Goal: Information Seeking & Learning: Learn about a topic

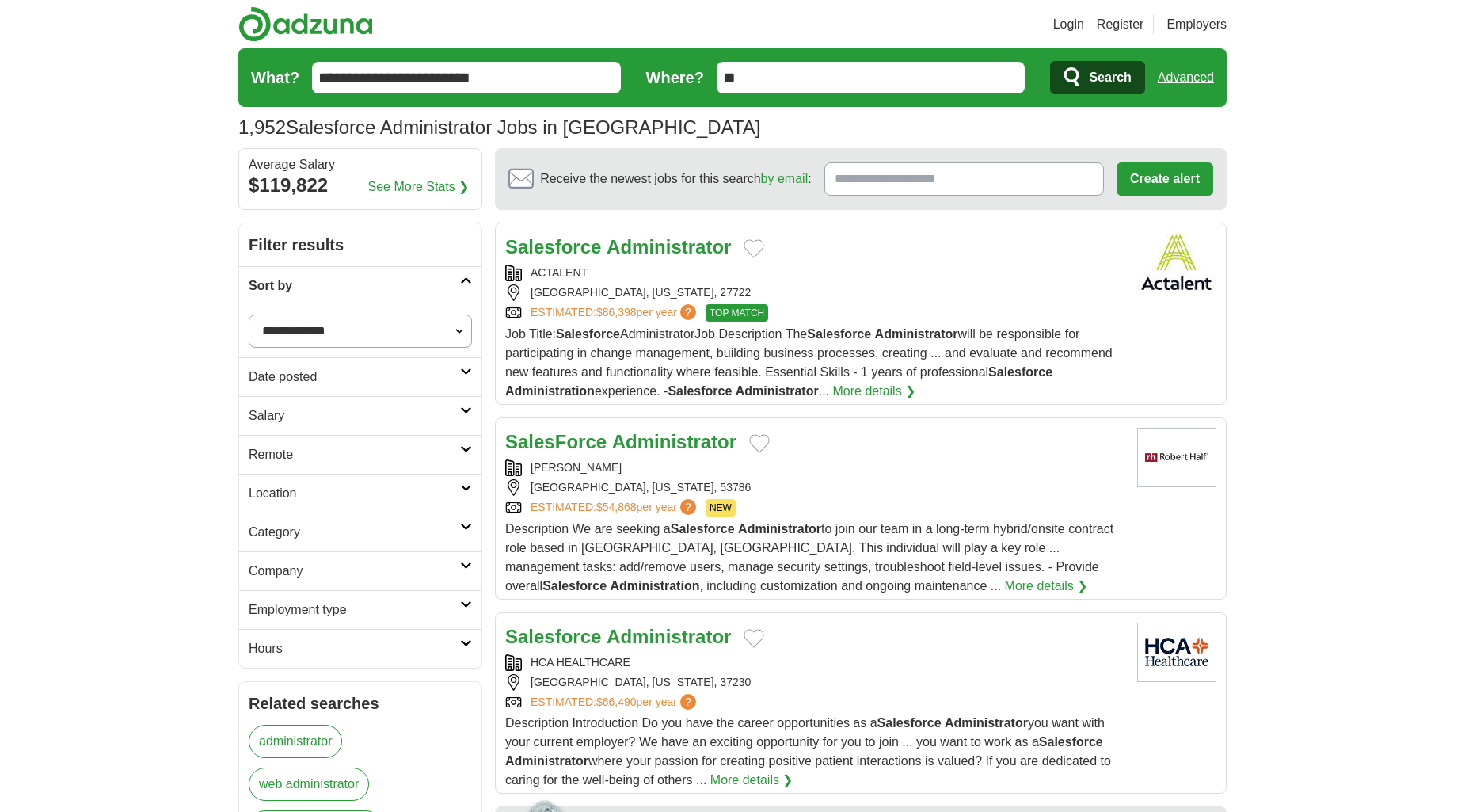
click at [369, 287] on h2 "Sort by" at bounding box center [355, 285] width 212 height 19
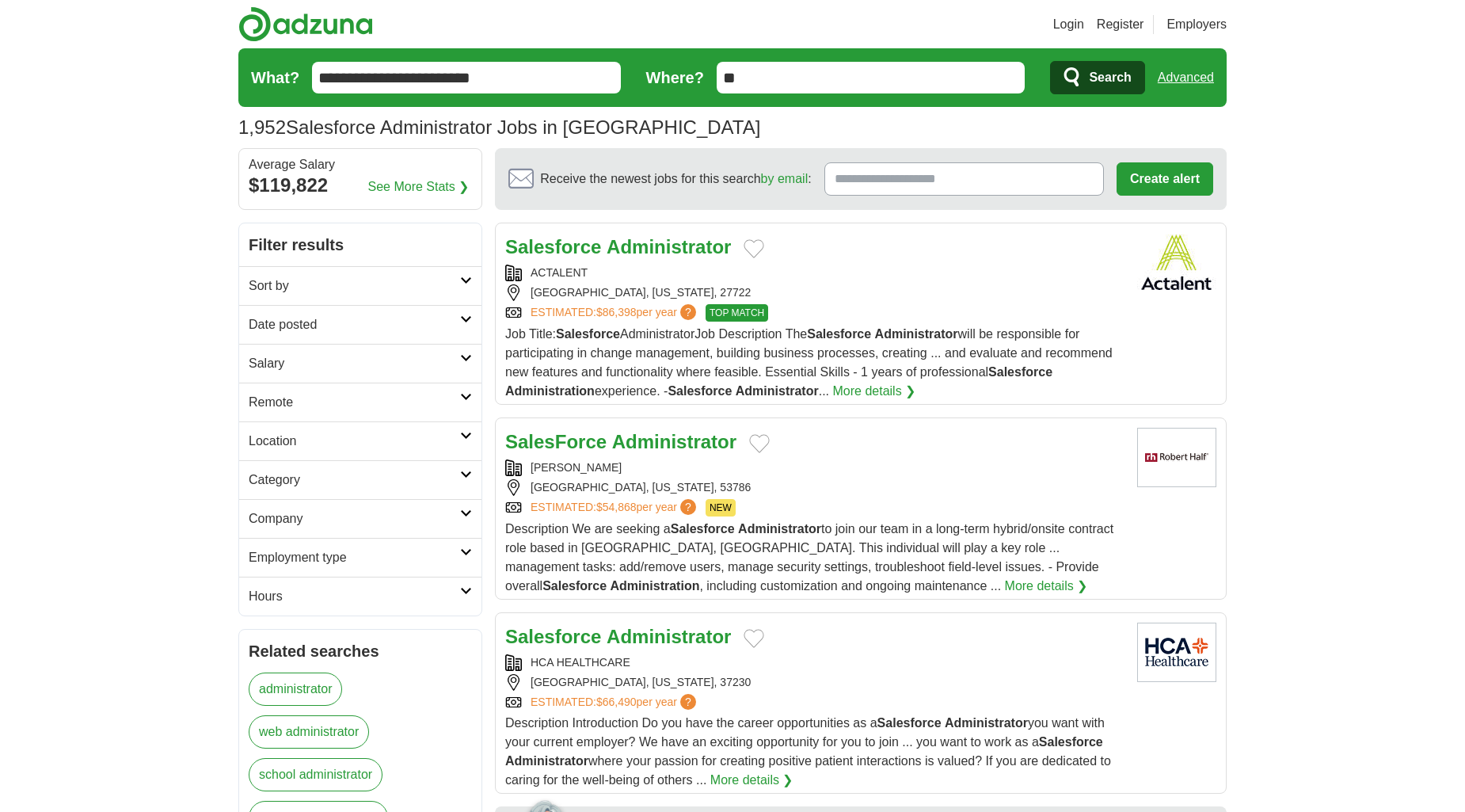
click at [339, 331] on h2 "Date posted" at bounding box center [355, 324] width 212 height 19
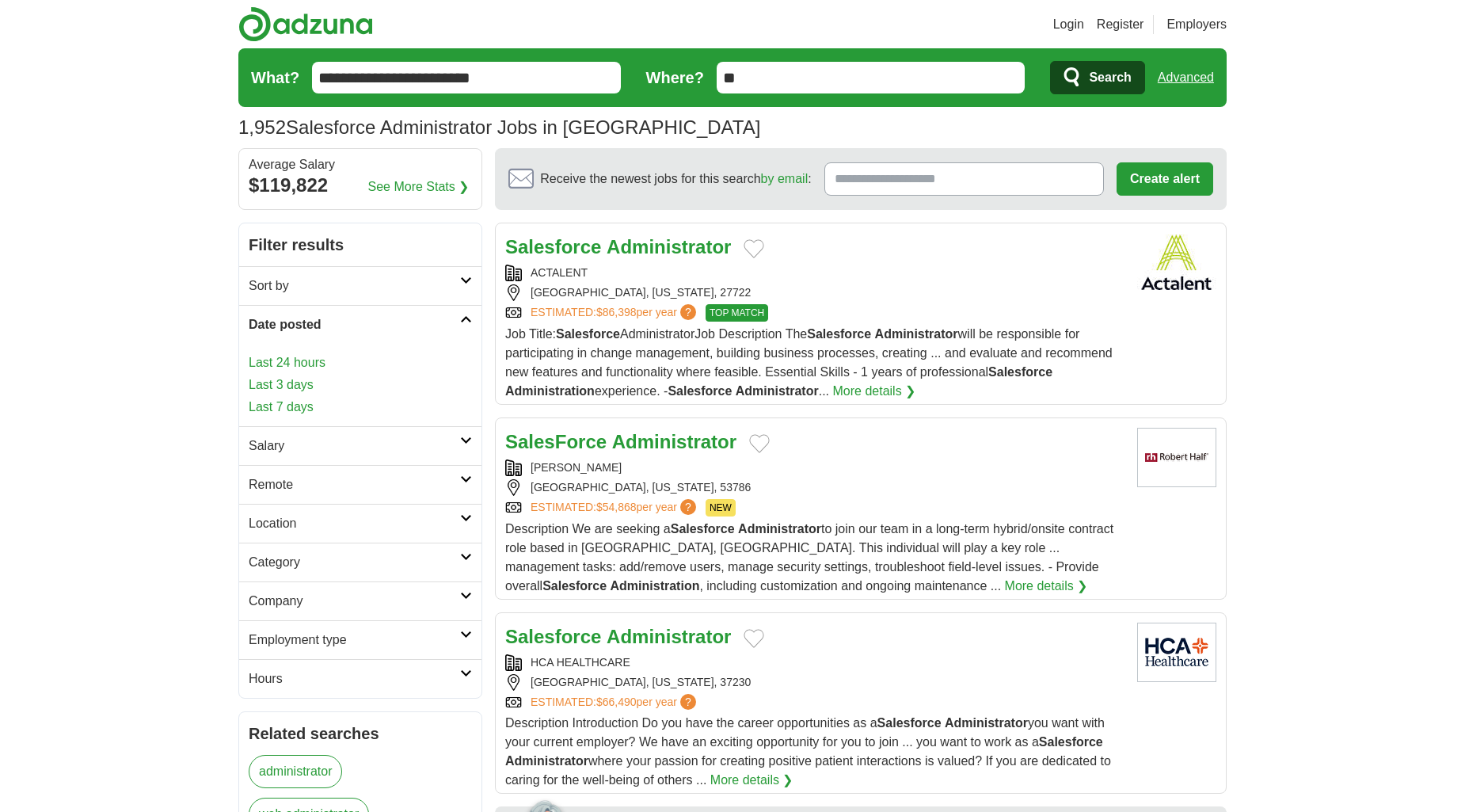
click at [296, 382] on link "Last 3 days" at bounding box center [360, 385] width 224 height 19
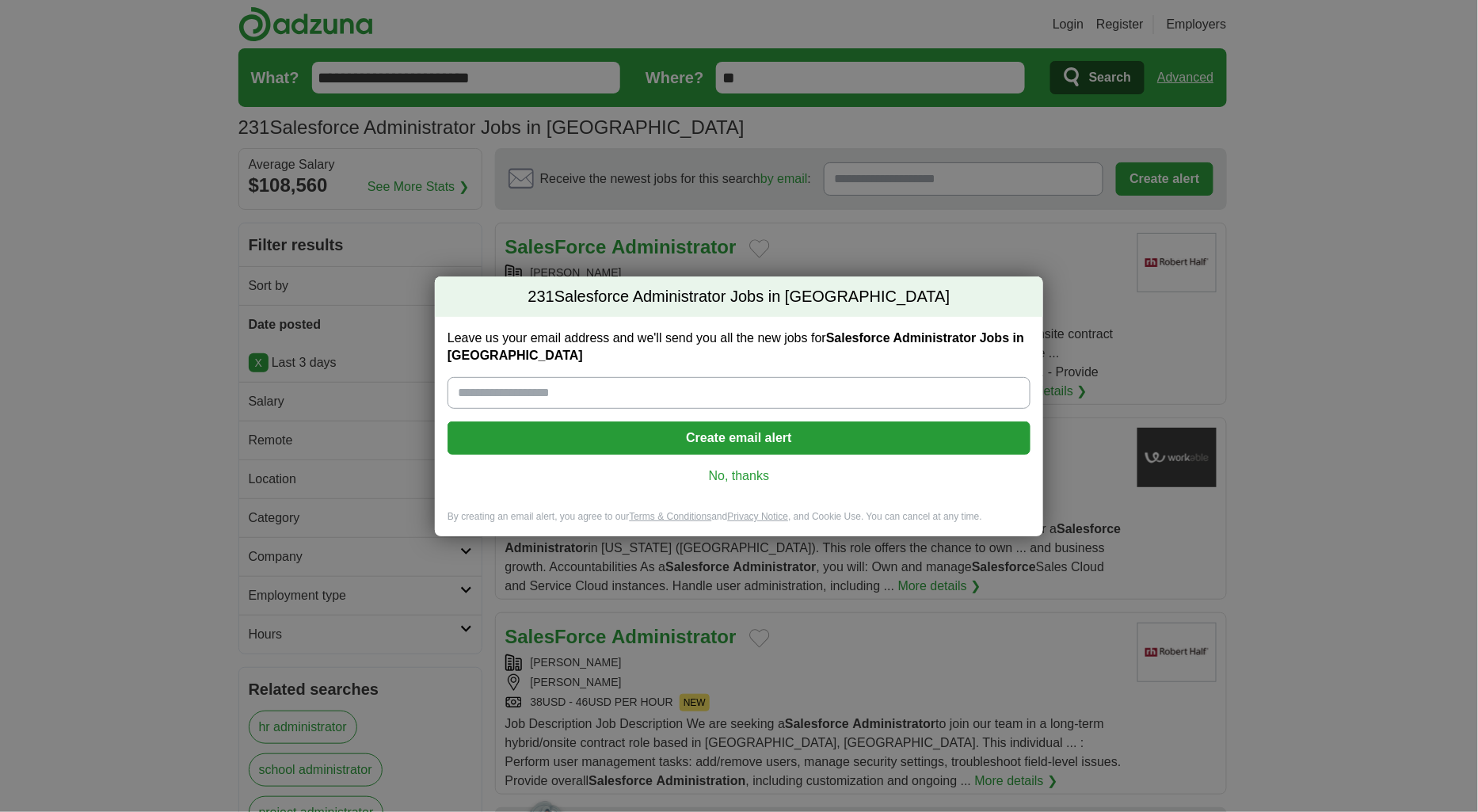
click at [52, 475] on div "231 Salesforce Administrator Jobs in US Leave us your email address and we'll s…" at bounding box center [739, 406] width 1478 height 812
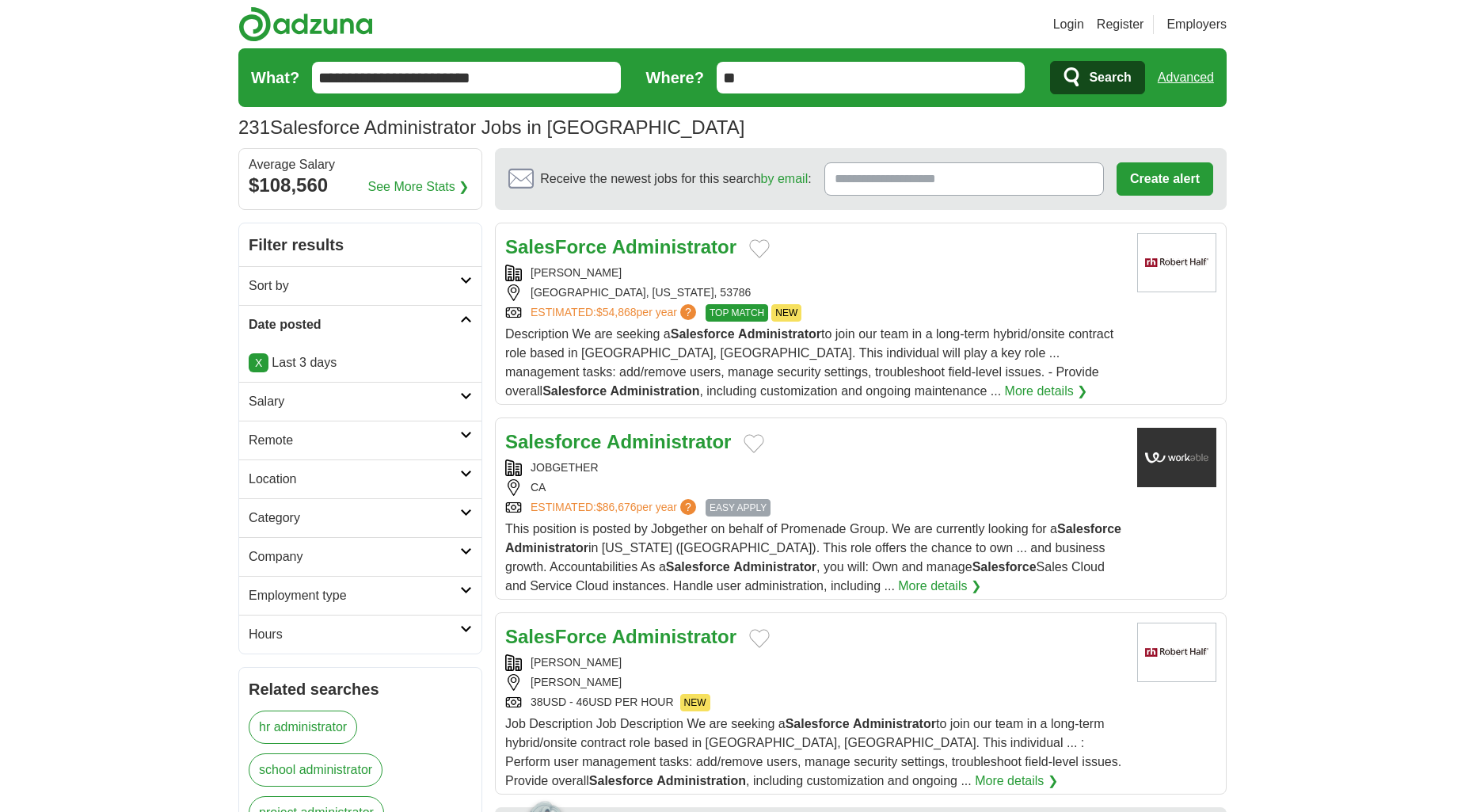
click at [303, 436] on h2 "Remote" at bounding box center [355, 440] width 212 height 19
click at [297, 473] on link "Remote jobs" at bounding box center [284, 478] width 71 height 14
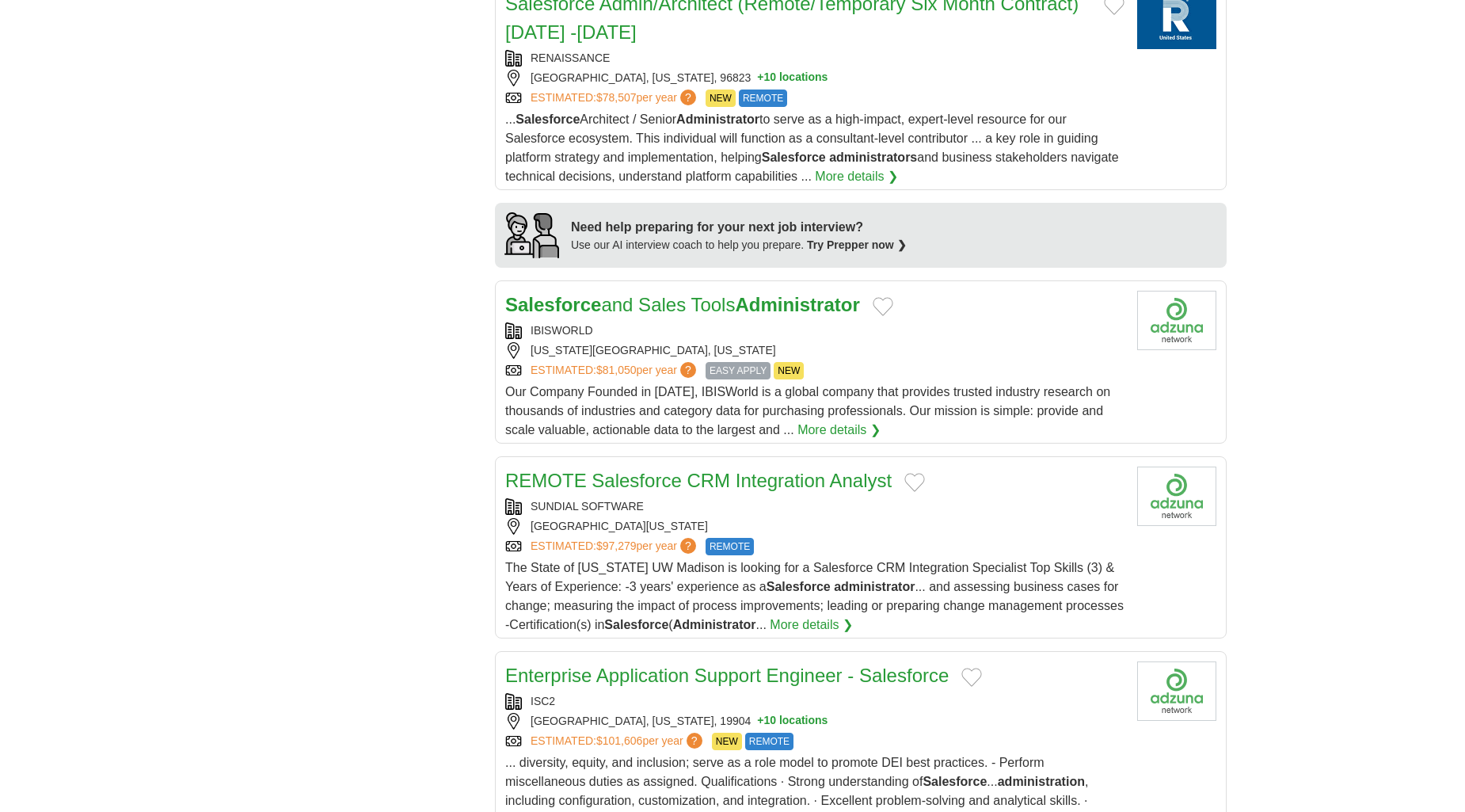
scroll to position [1407, 0]
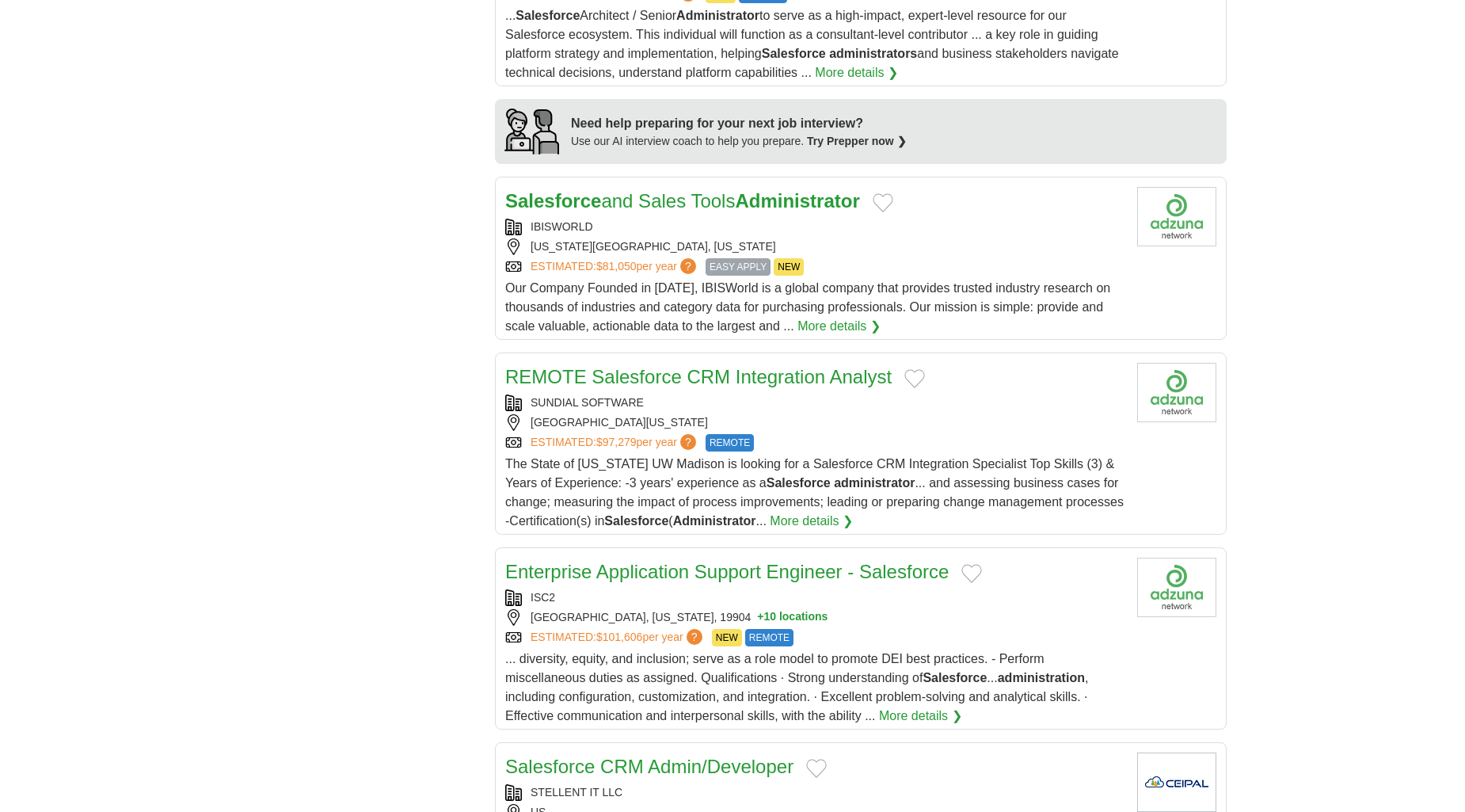
click at [378, 430] on div "**********" at bounding box center [732, 307] width 988 height 2983
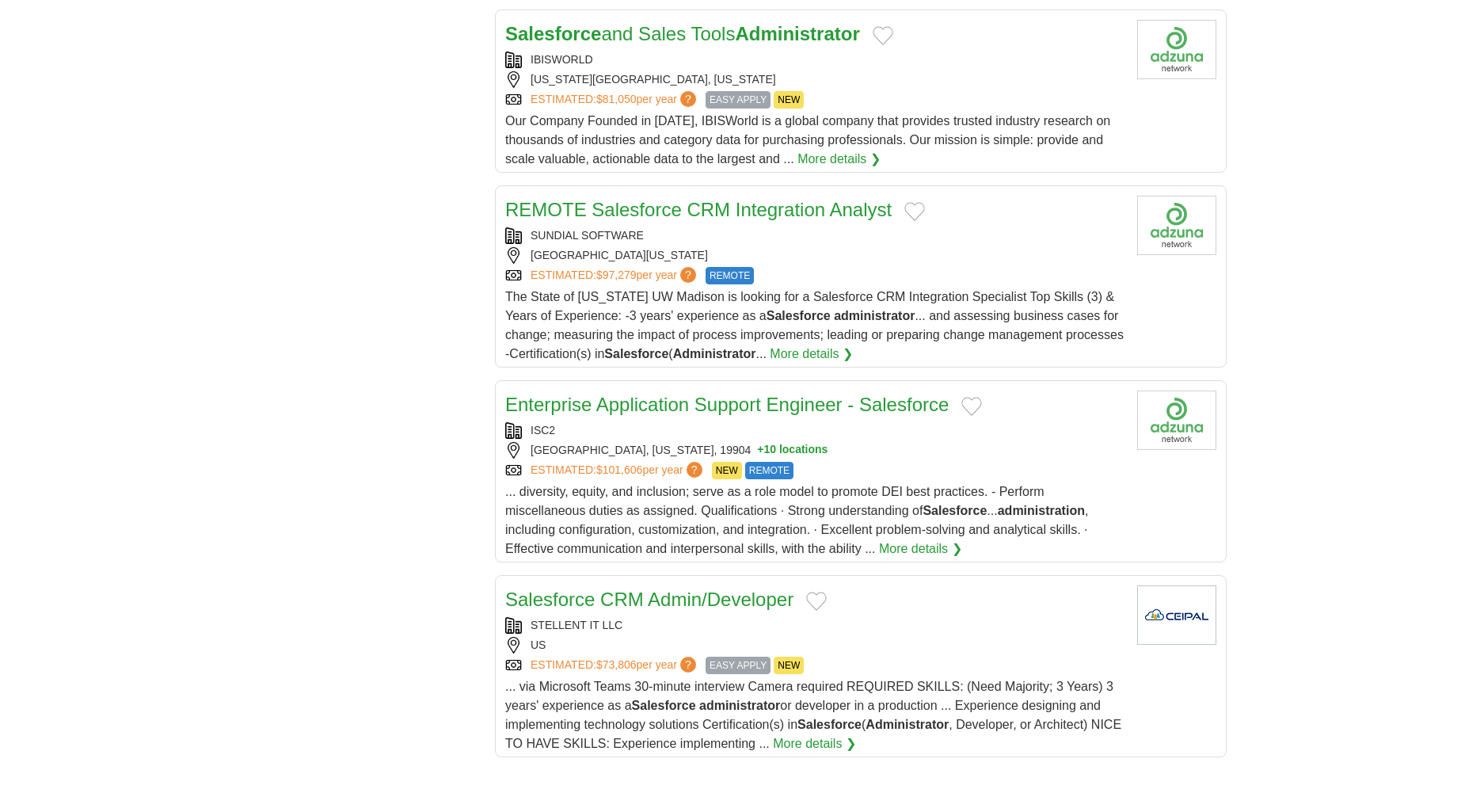
scroll to position [1672, 0]
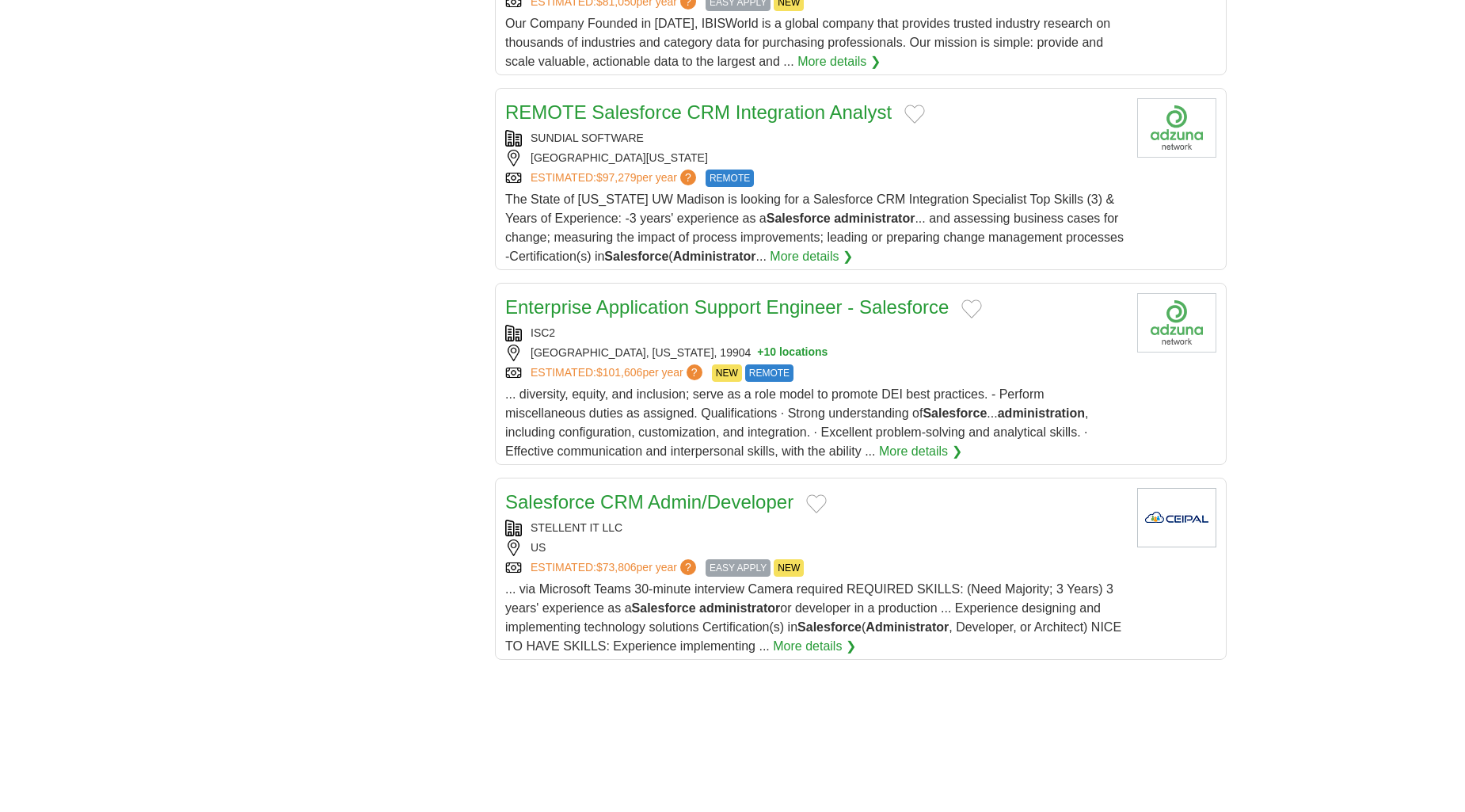
click at [402, 469] on div "**********" at bounding box center [732, 42] width 988 height 2983
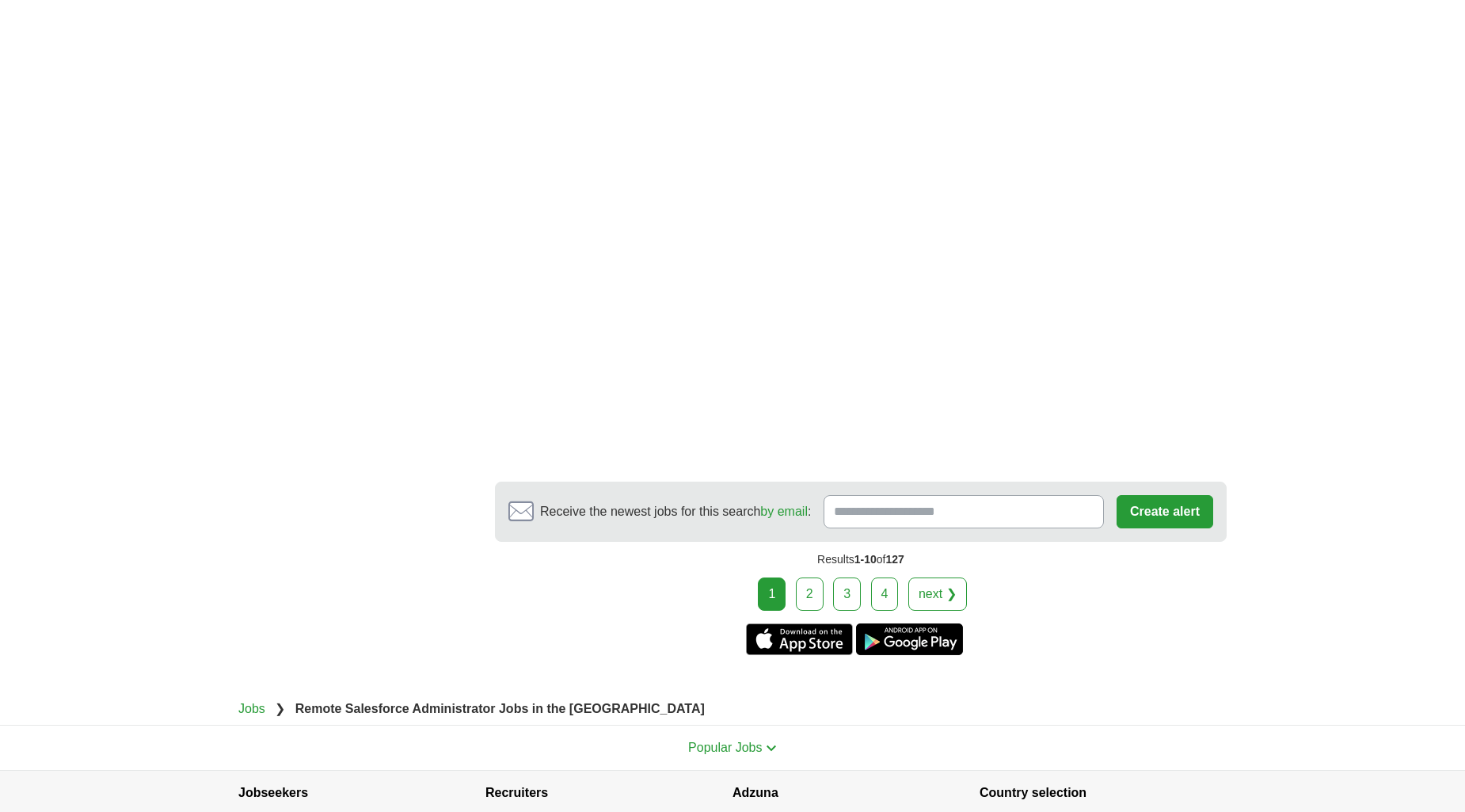
scroll to position [2551, 0]
click at [810, 581] on link "2" at bounding box center [809, 593] width 28 height 33
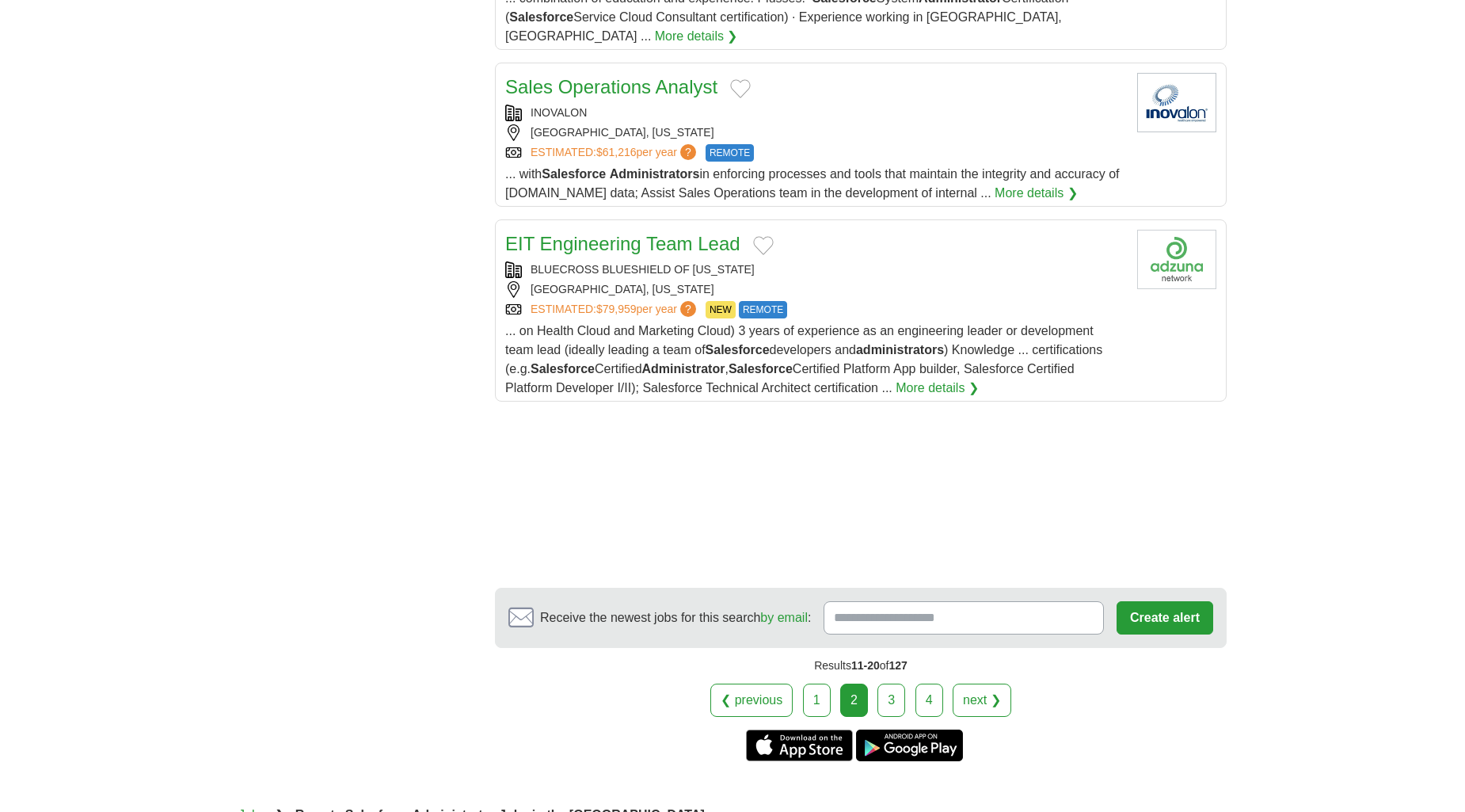
scroll to position [1935, 0]
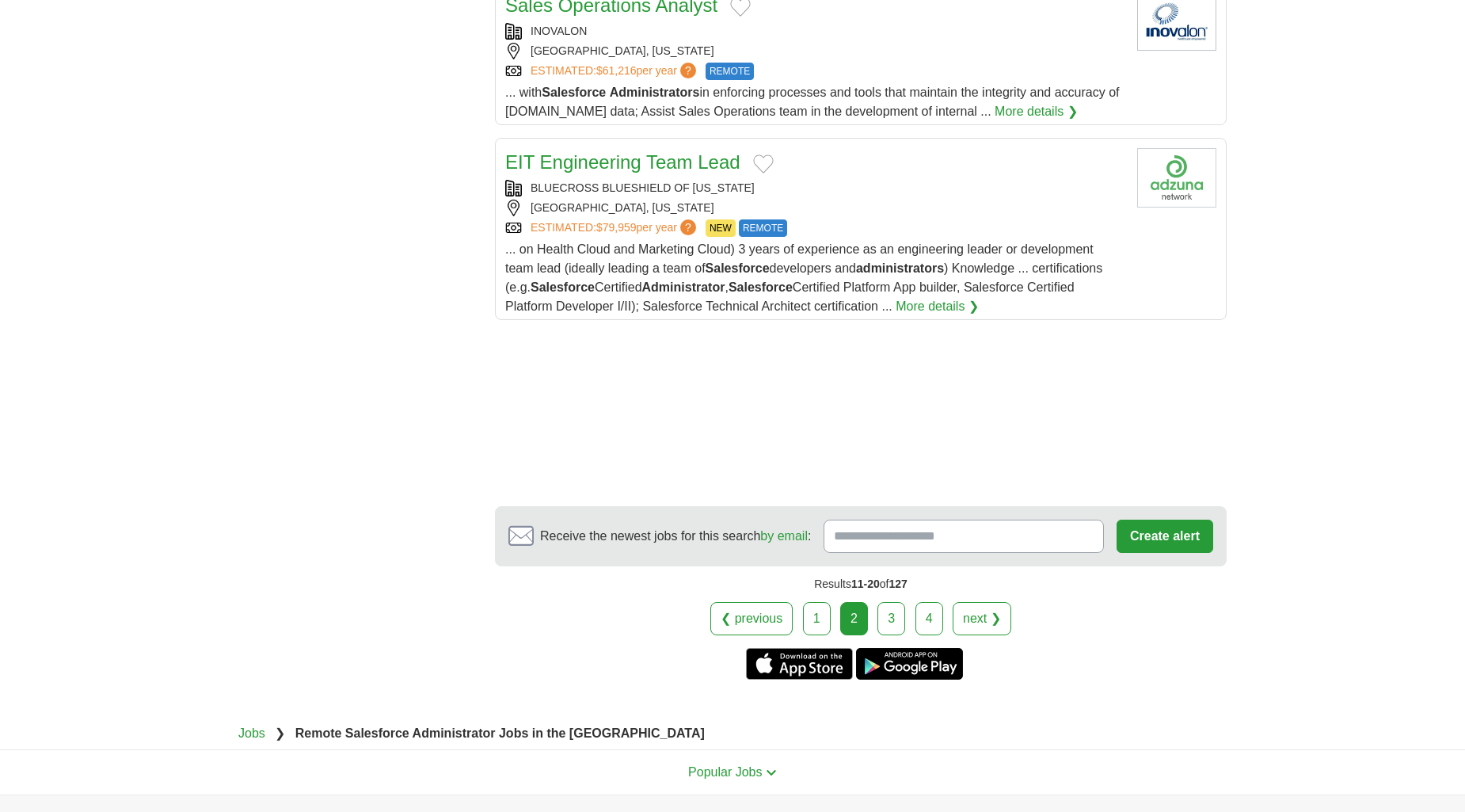
click at [892, 602] on link "3" at bounding box center [891, 619] width 28 height 33
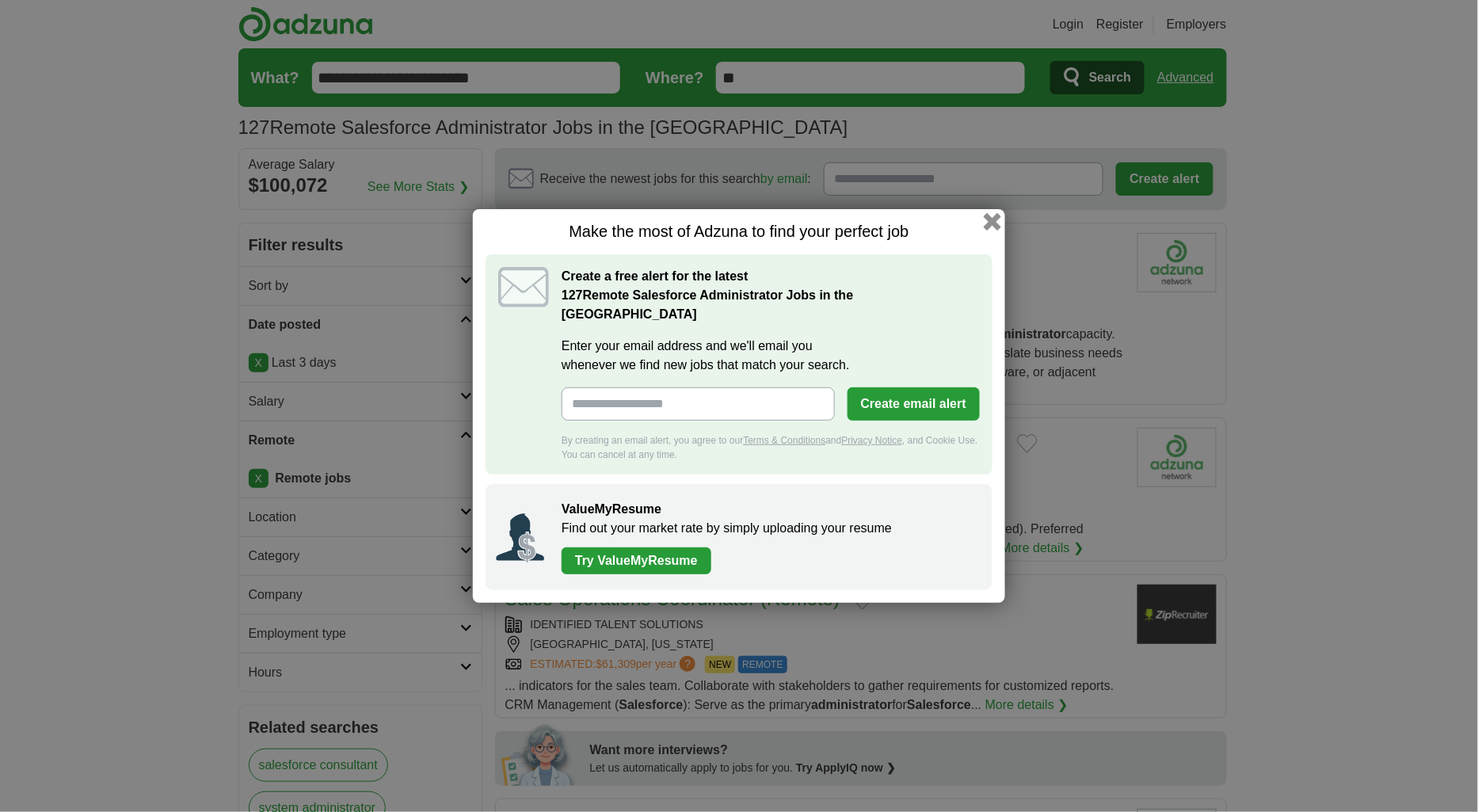
click at [998, 230] on button "button" at bounding box center [992, 221] width 17 height 17
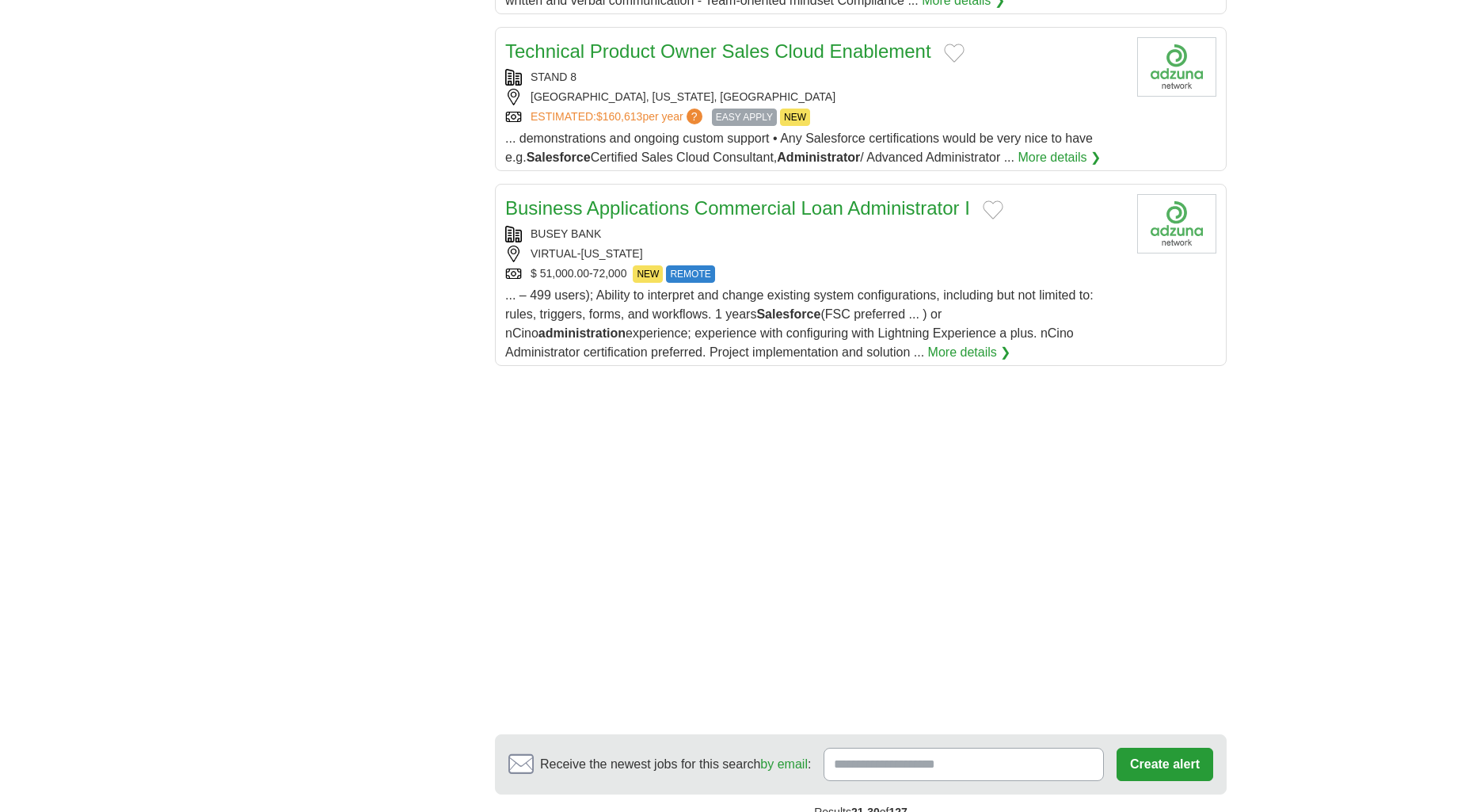
scroll to position [2023, 0]
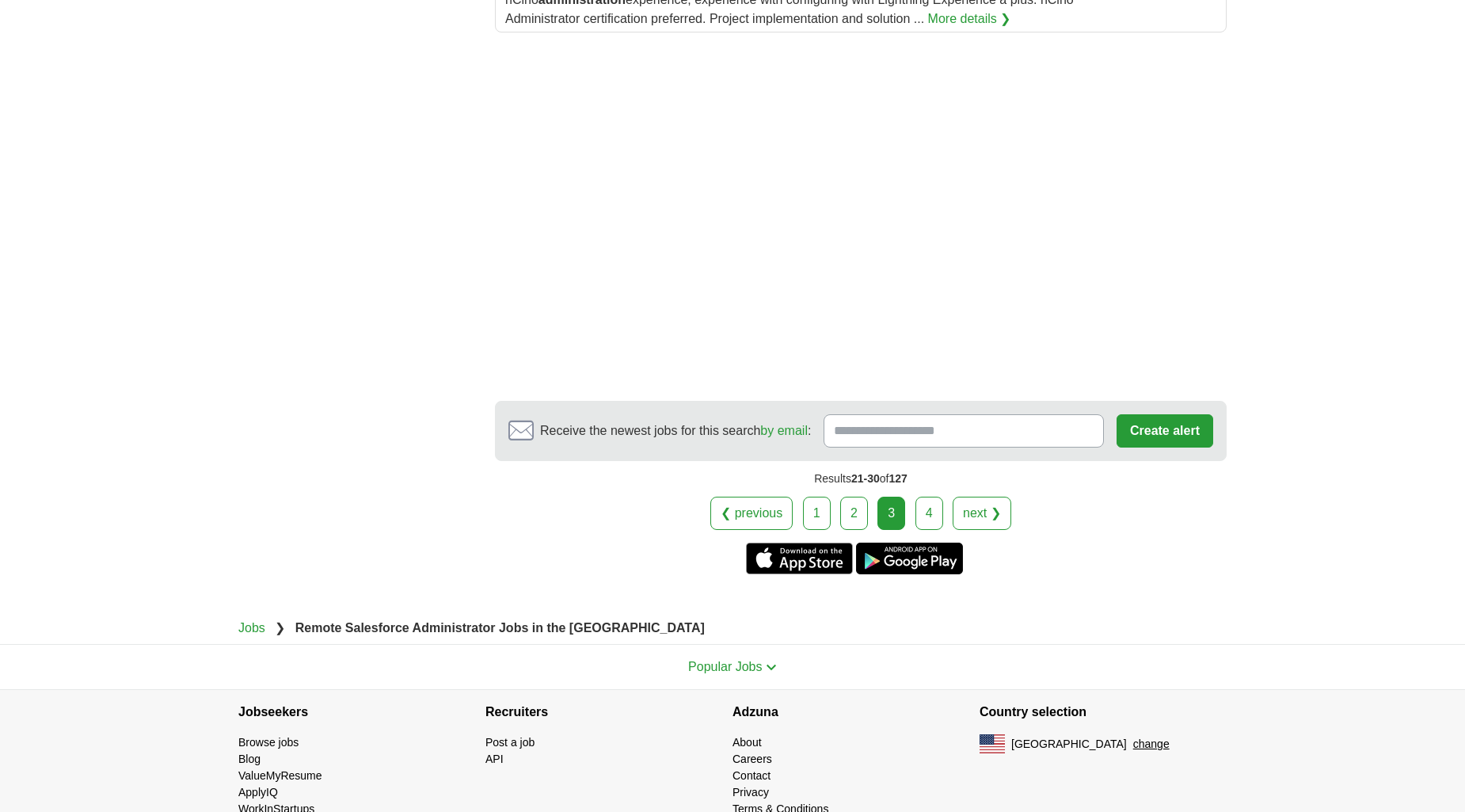
click at [947, 507] on div "❮ previous 1 2 3 4 next ❯" at bounding box center [861, 513] width 732 height 33
click at [936, 512] on link "4" at bounding box center [929, 513] width 28 height 33
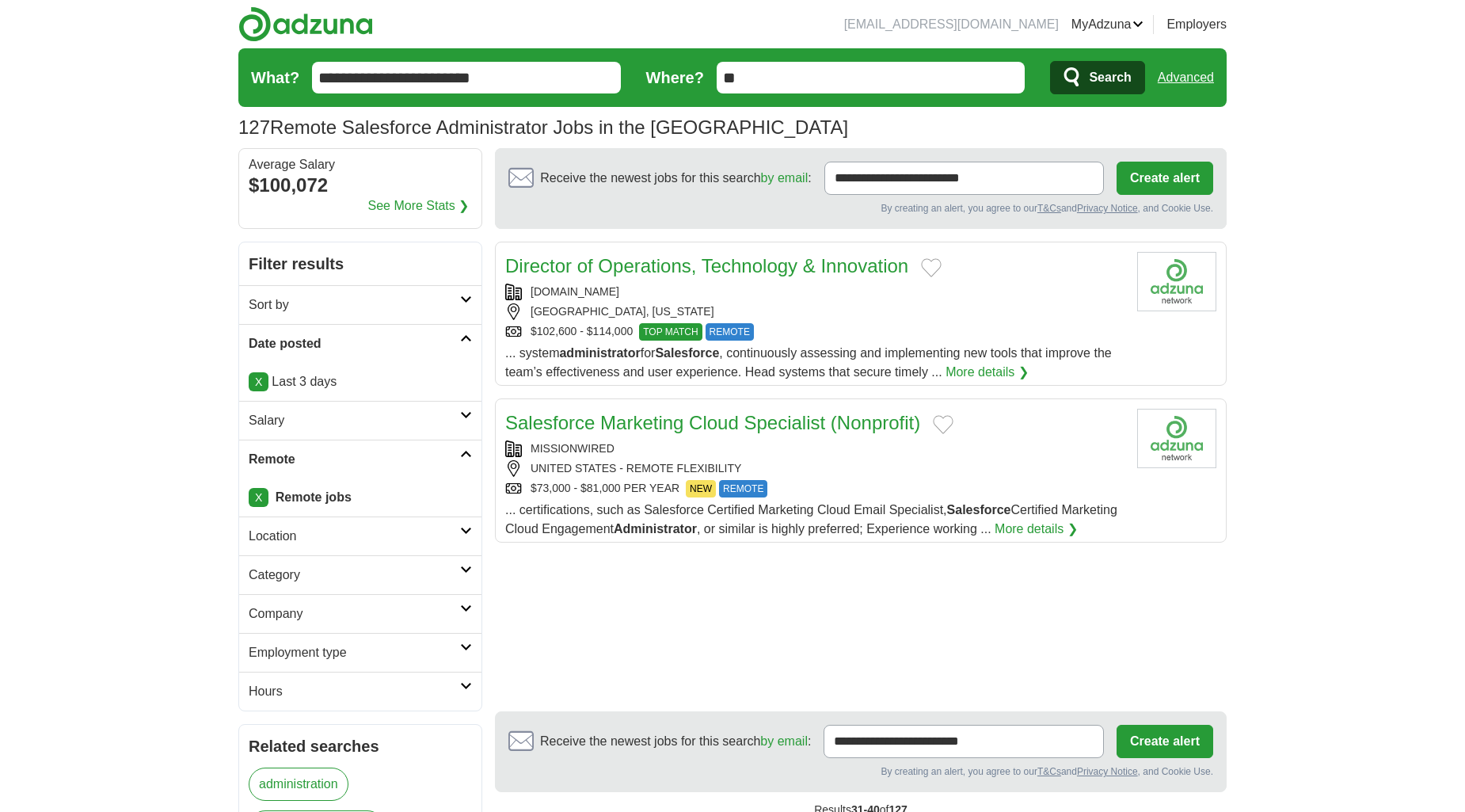
click at [256, 377] on link "X" at bounding box center [259, 381] width 20 height 19
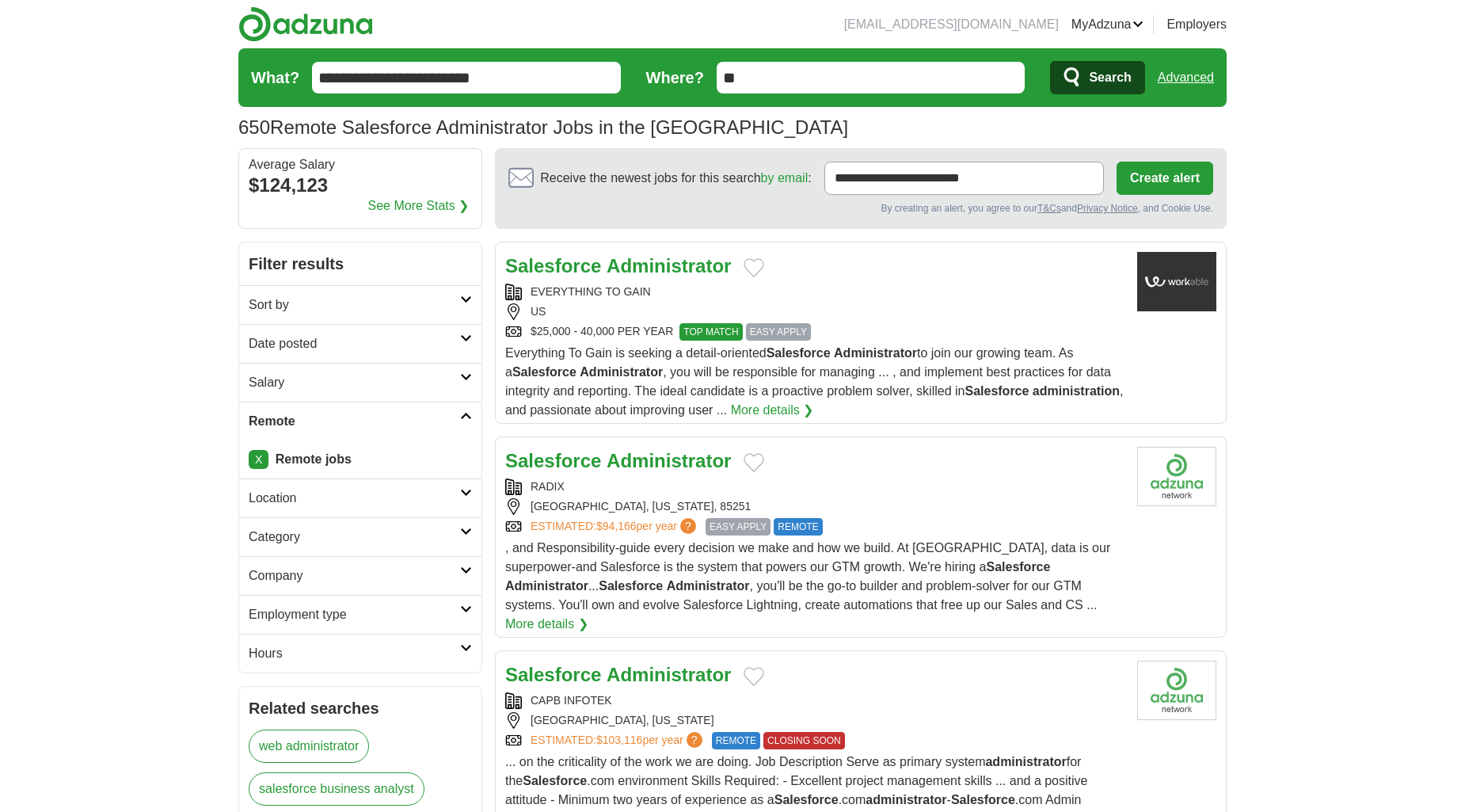
drag, startPoint x: 0, startPoint y: 0, endPoint x: 302, endPoint y: 348, distance: 460.8
click at [302, 348] on h2 "Date posted" at bounding box center [355, 343] width 212 height 19
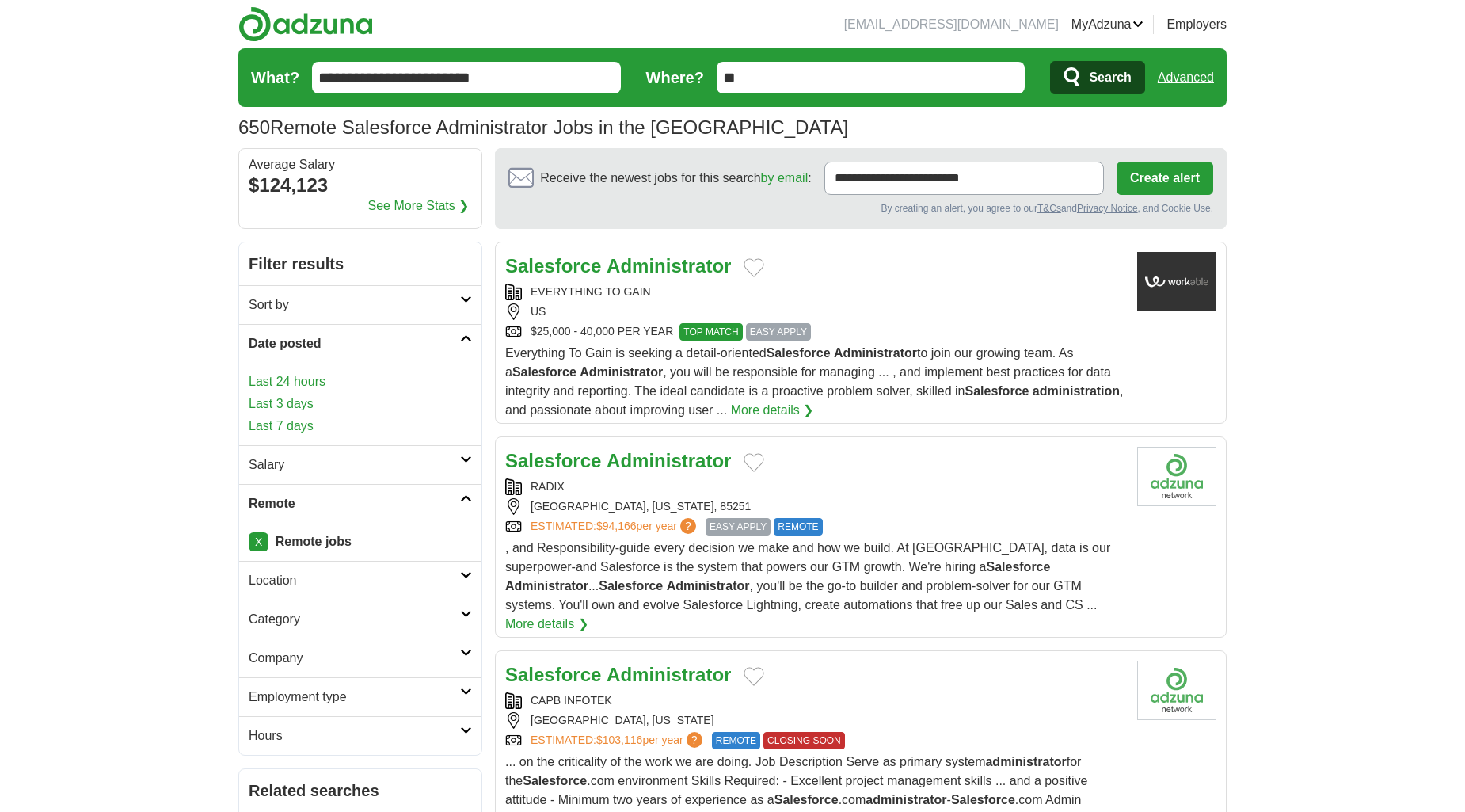
click at [285, 424] on link "Last 7 days" at bounding box center [360, 425] width 224 height 19
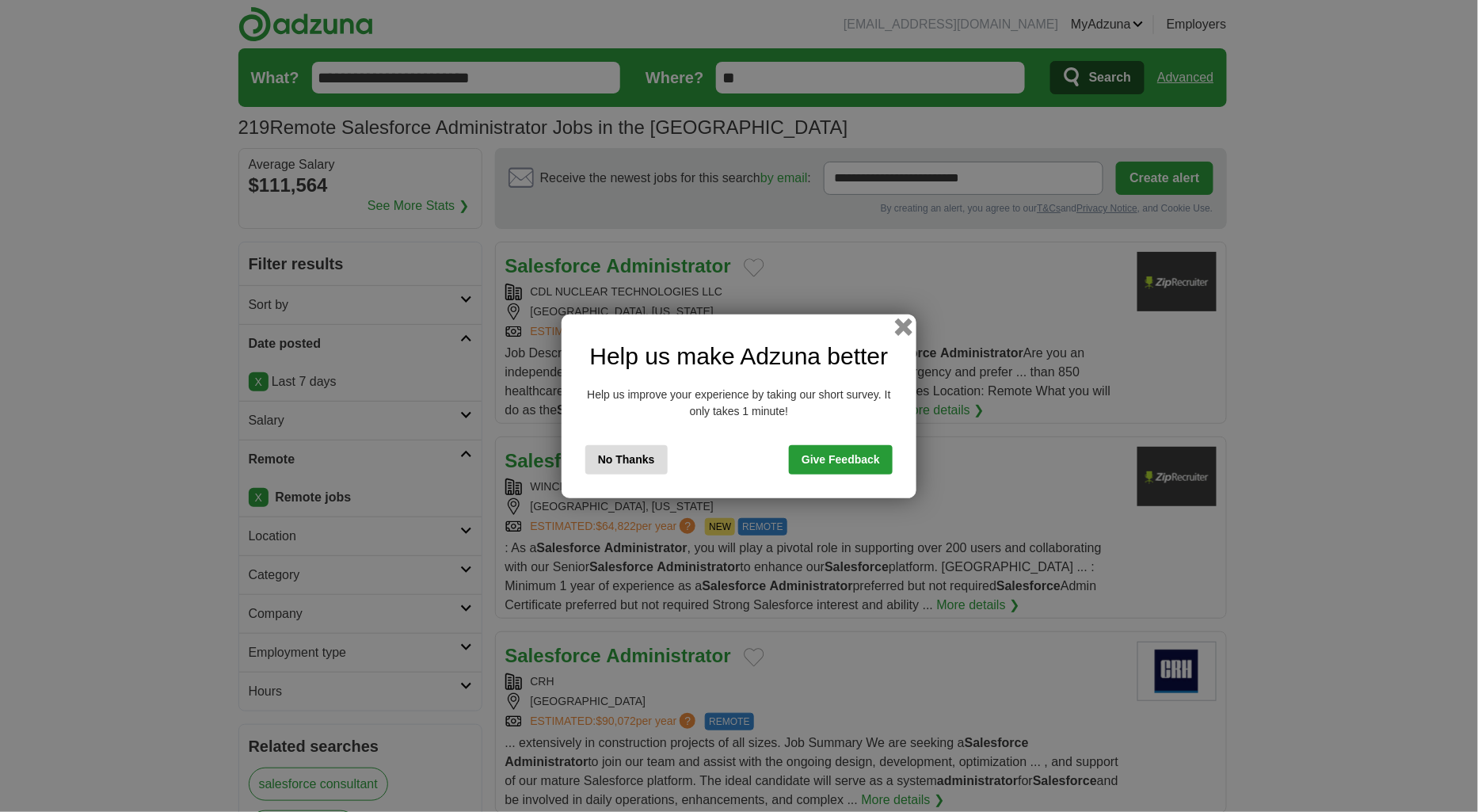
click at [909, 323] on button "button" at bounding box center [903, 326] width 17 height 17
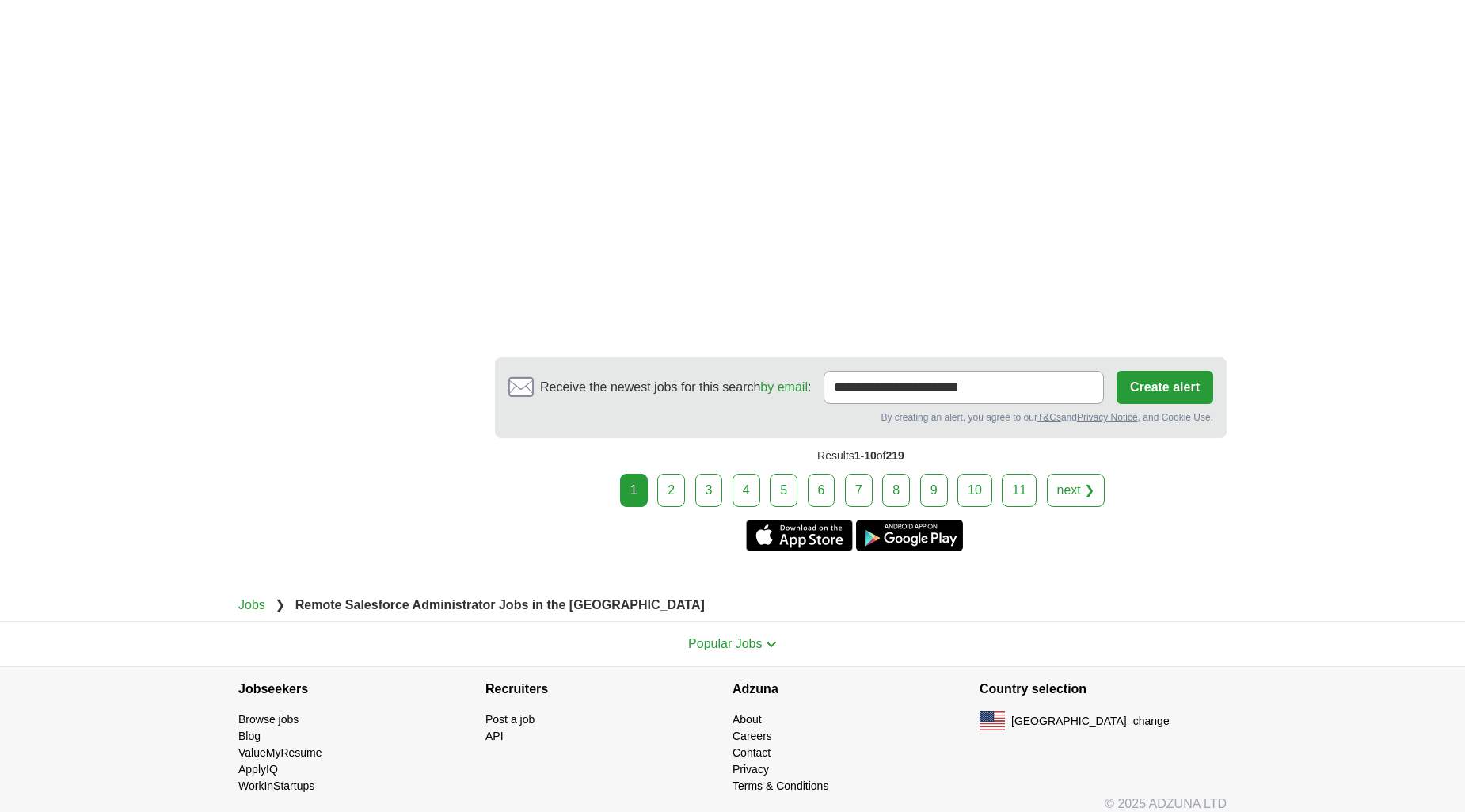
scroll to position [2577, 0]
click at [668, 472] on link "2" at bounding box center [671, 489] width 28 height 33
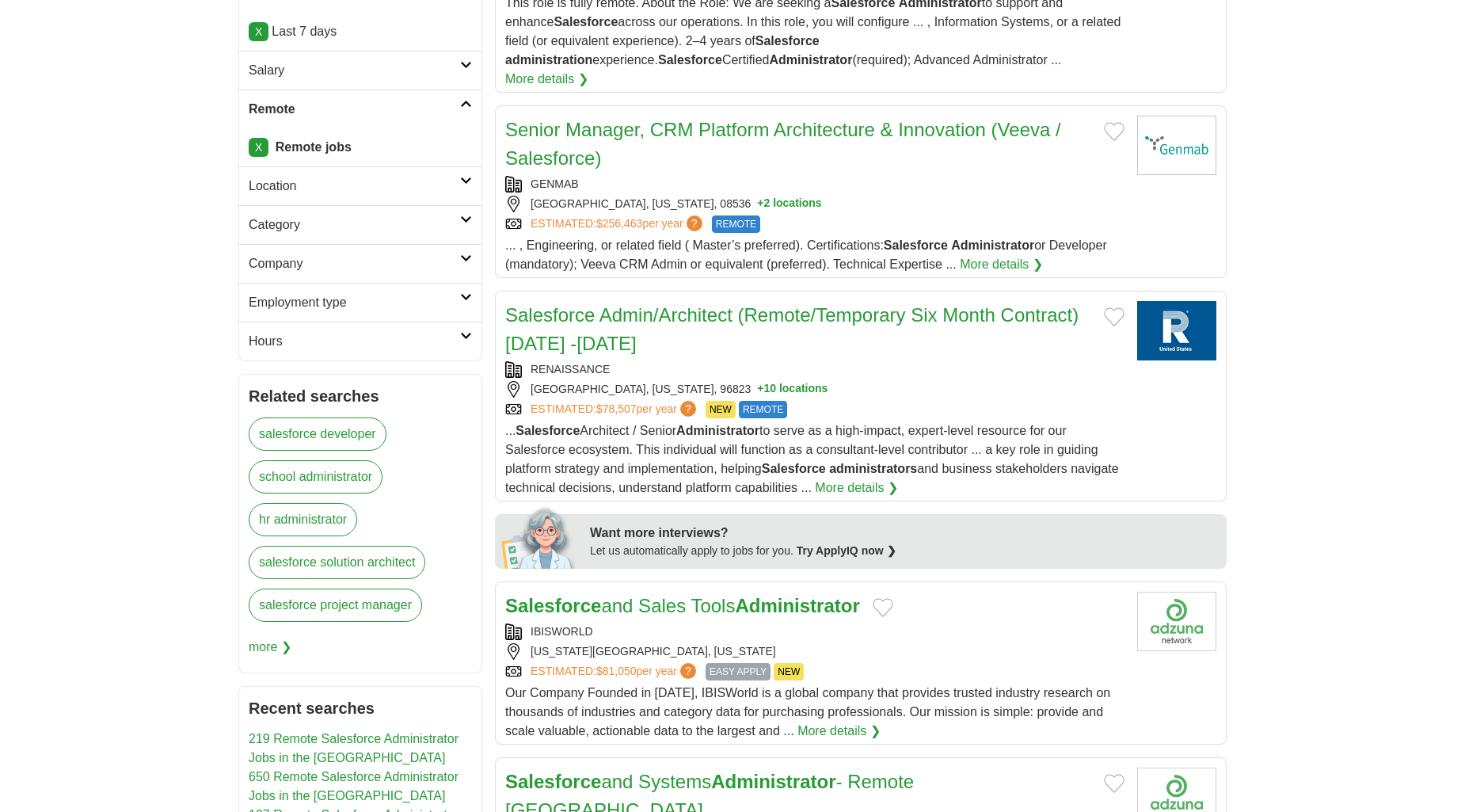
scroll to position [352, 0]
drag, startPoint x: 658, startPoint y: 310, endPoint x: 621, endPoint y: 308, distance: 37.1
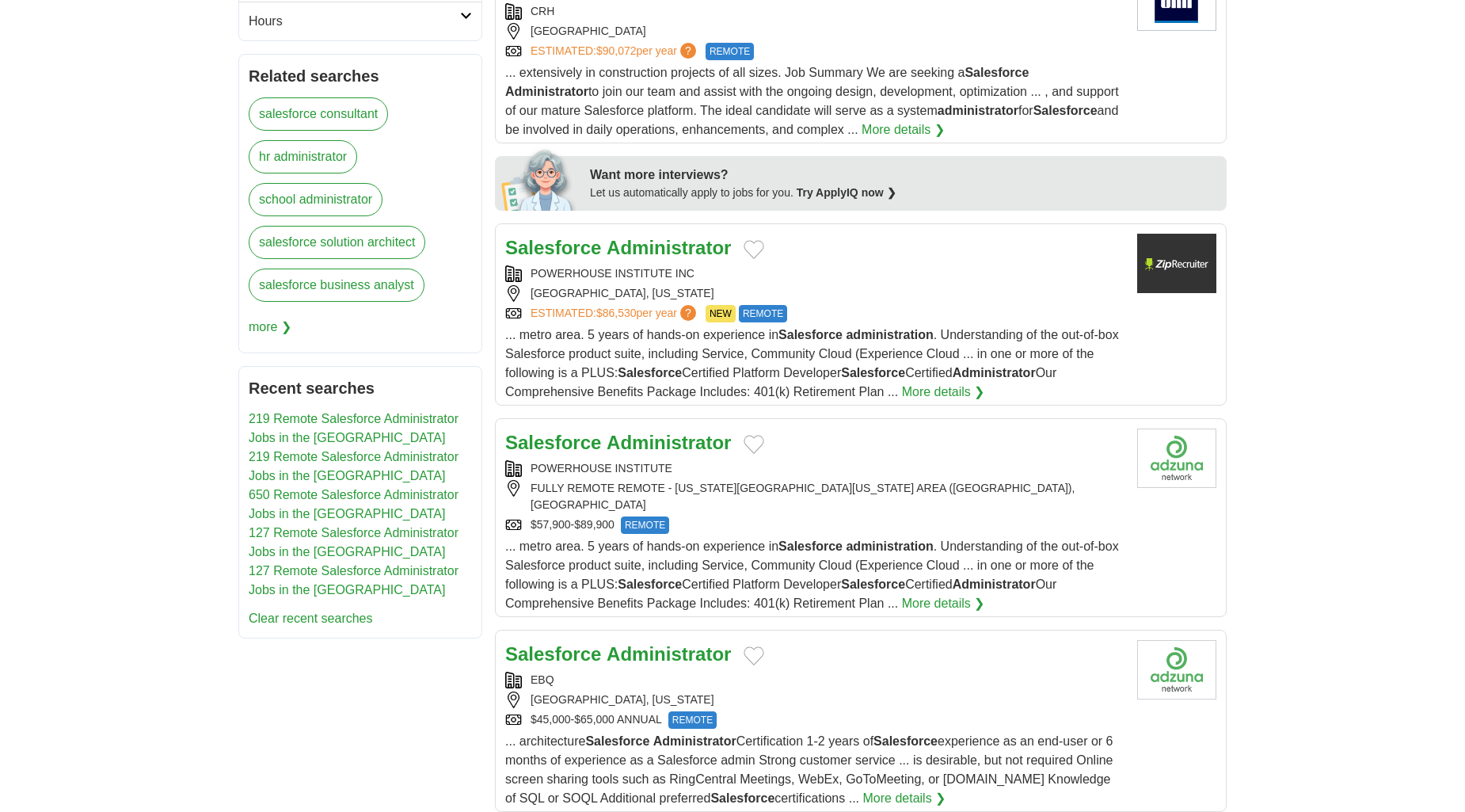
scroll to position [703, 0]
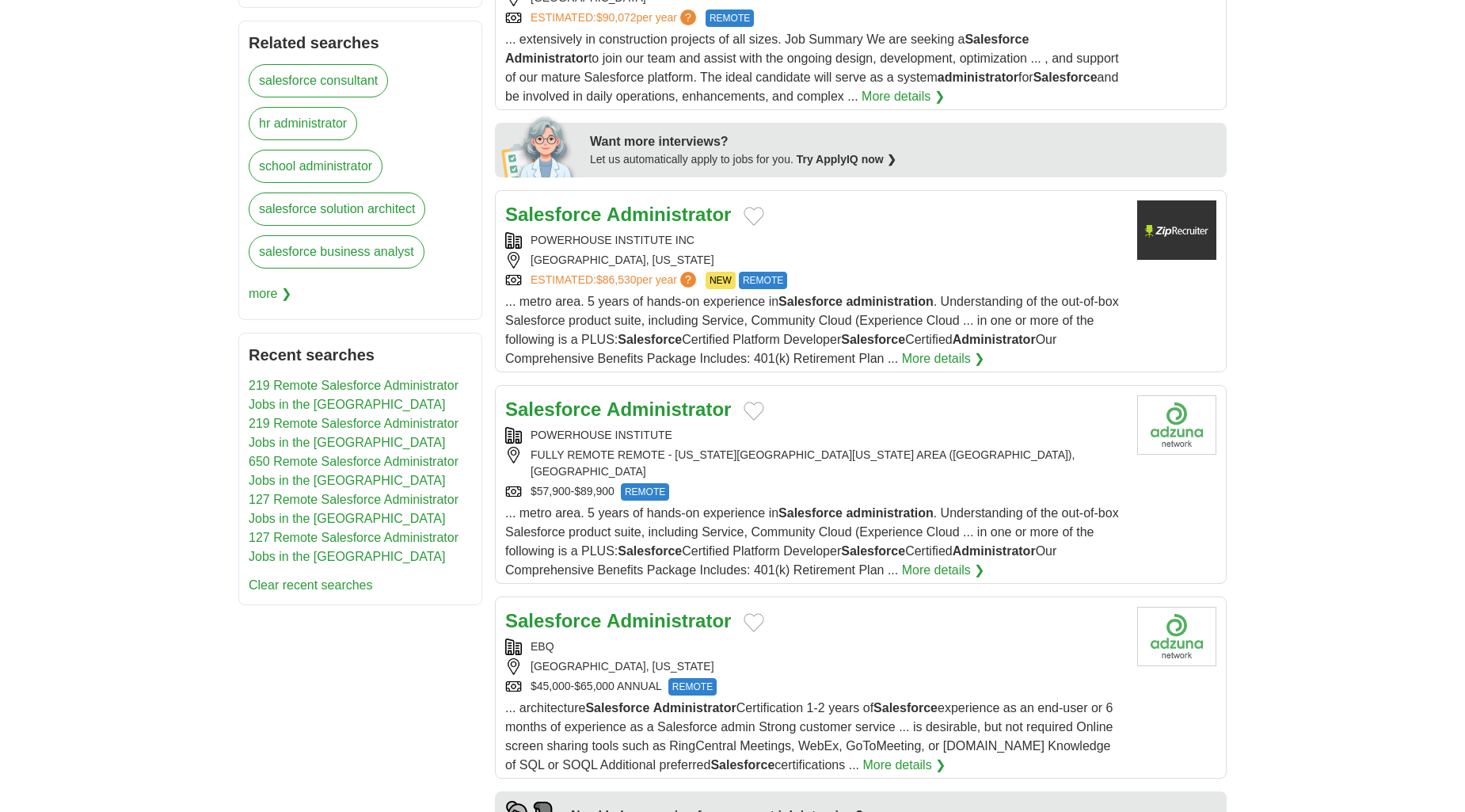
drag, startPoint x: 599, startPoint y: 204, endPoint x: 1329, endPoint y: 334, distance: 741.5
click at [1329, 334] on body "[EMAIL_ADDRESS][DOMAIN_NAME] [GEOGRAPHIC_DATA] Alerts Favorites Resumes ApplyIQ…" at bounding box center [732, 703] width 1465 height 2813
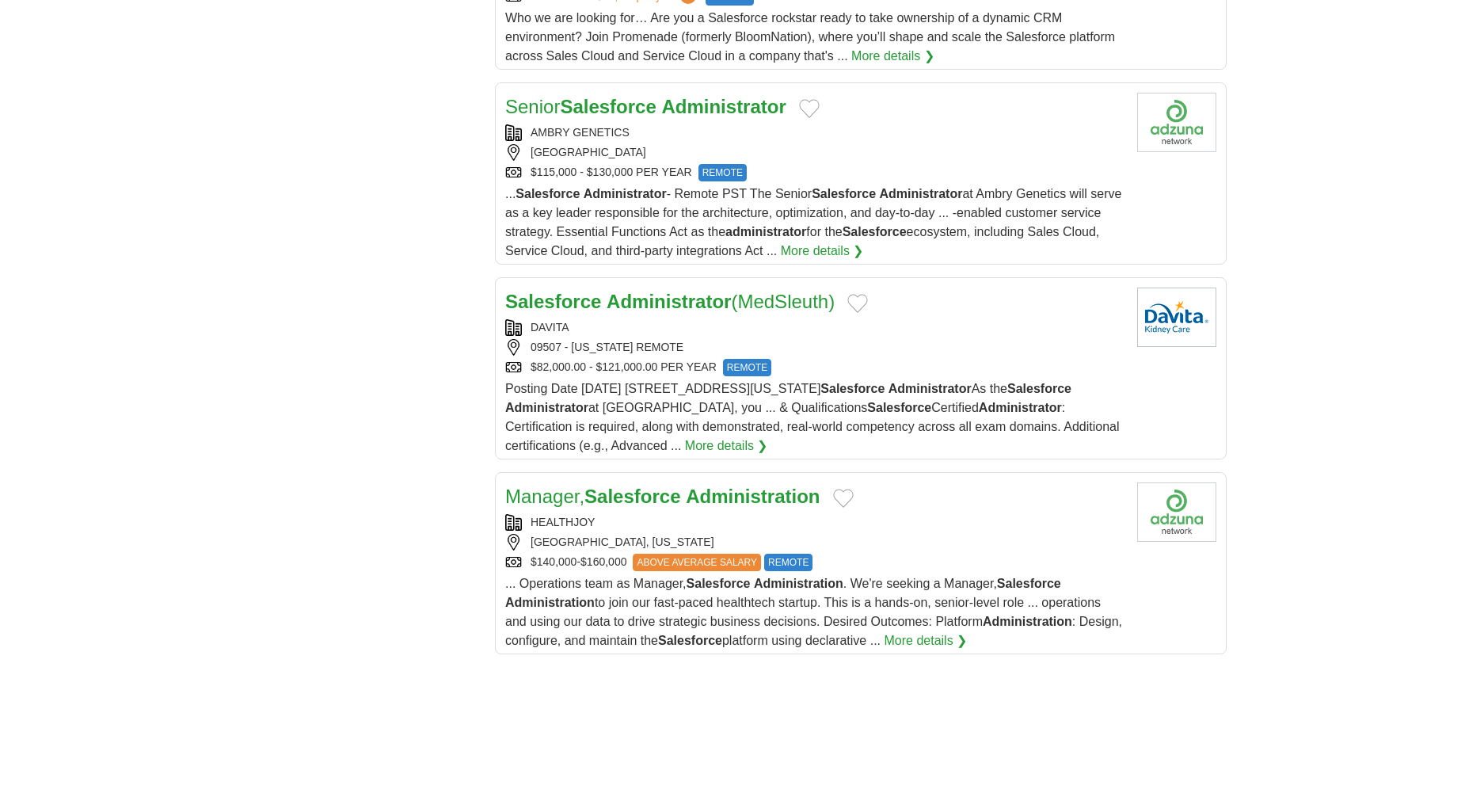
scroll to position [1672, 0]
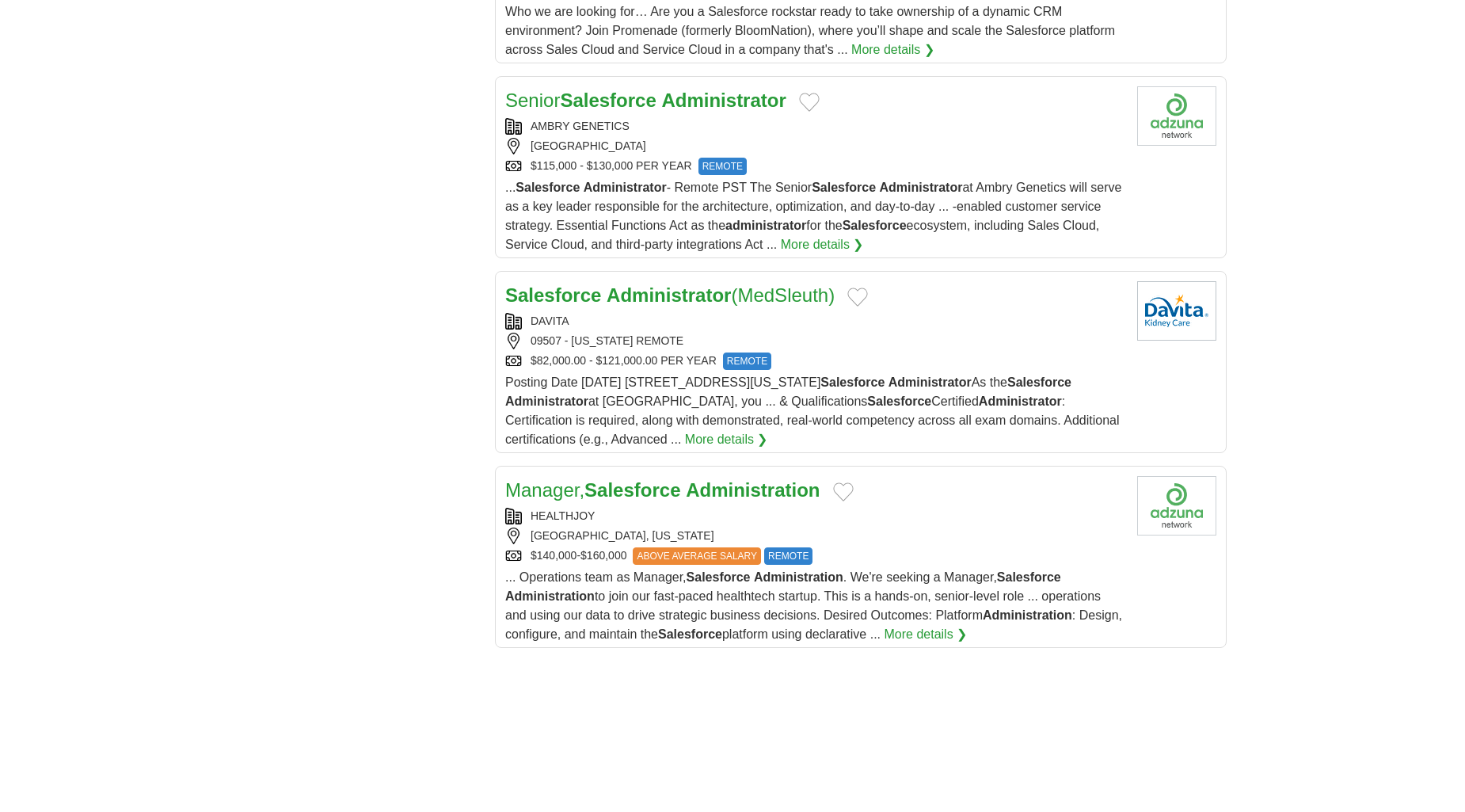
drag, startPoint x: 612, startPoint y: 285, endPoint x: 185, endPoint y: 432, distance: 451.6
drag, startPoint x: 185, startPoint y: 432, endPoint x: 114, endPoint y: 543, distance: 131.8
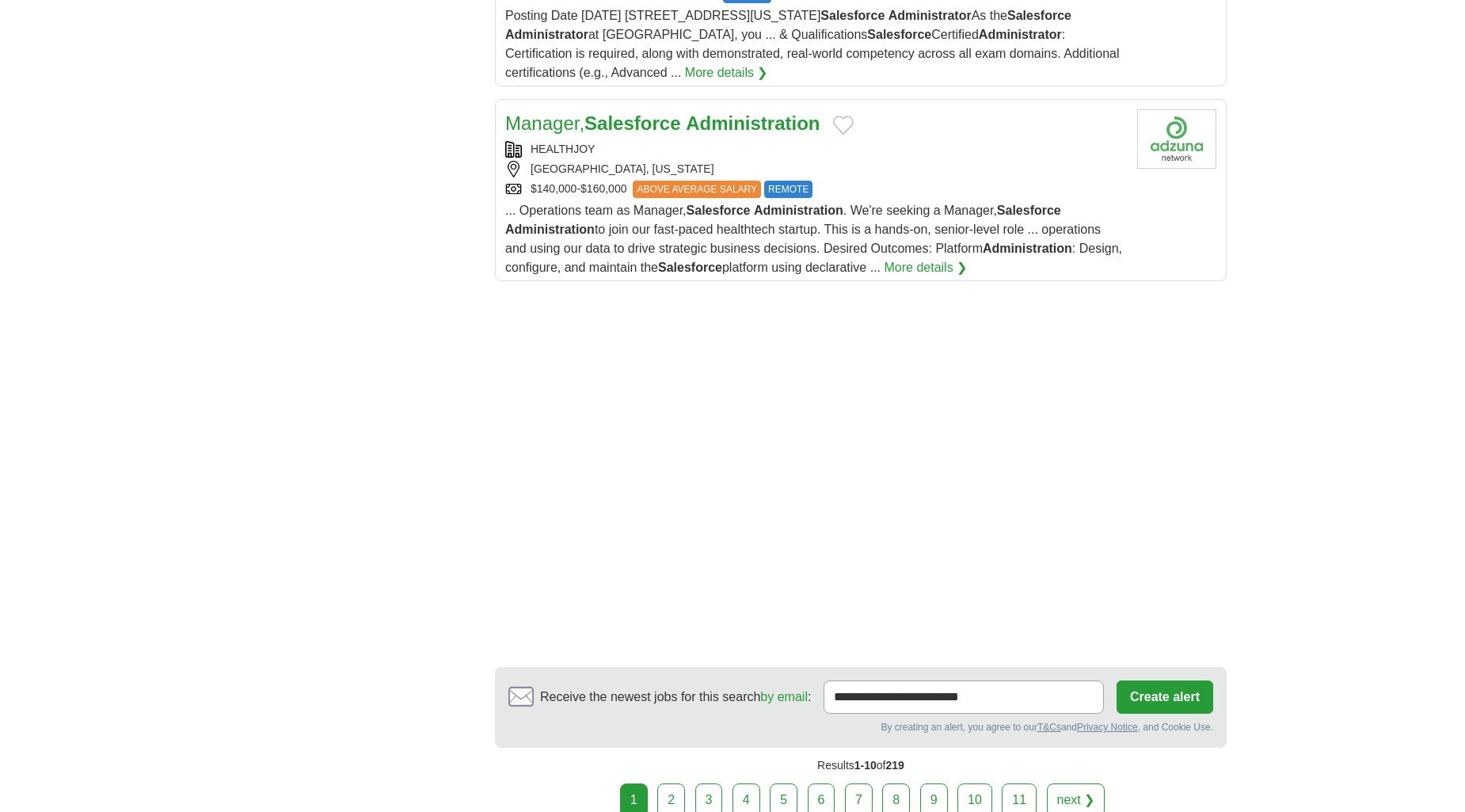
scroll to position [2198, 0]
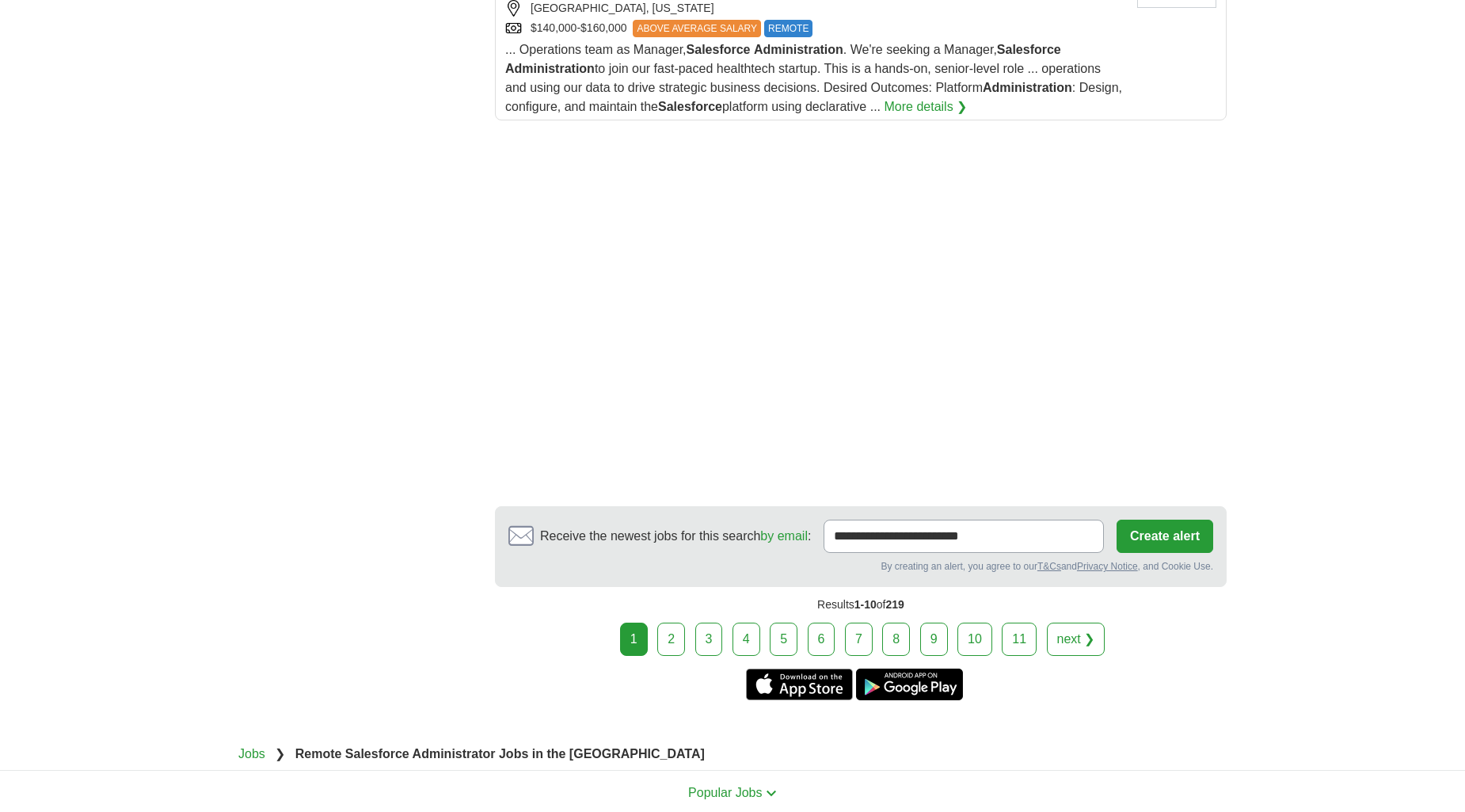
click at [681, 636] on link "2" at bounding box center [671, 639] width 28 height 33
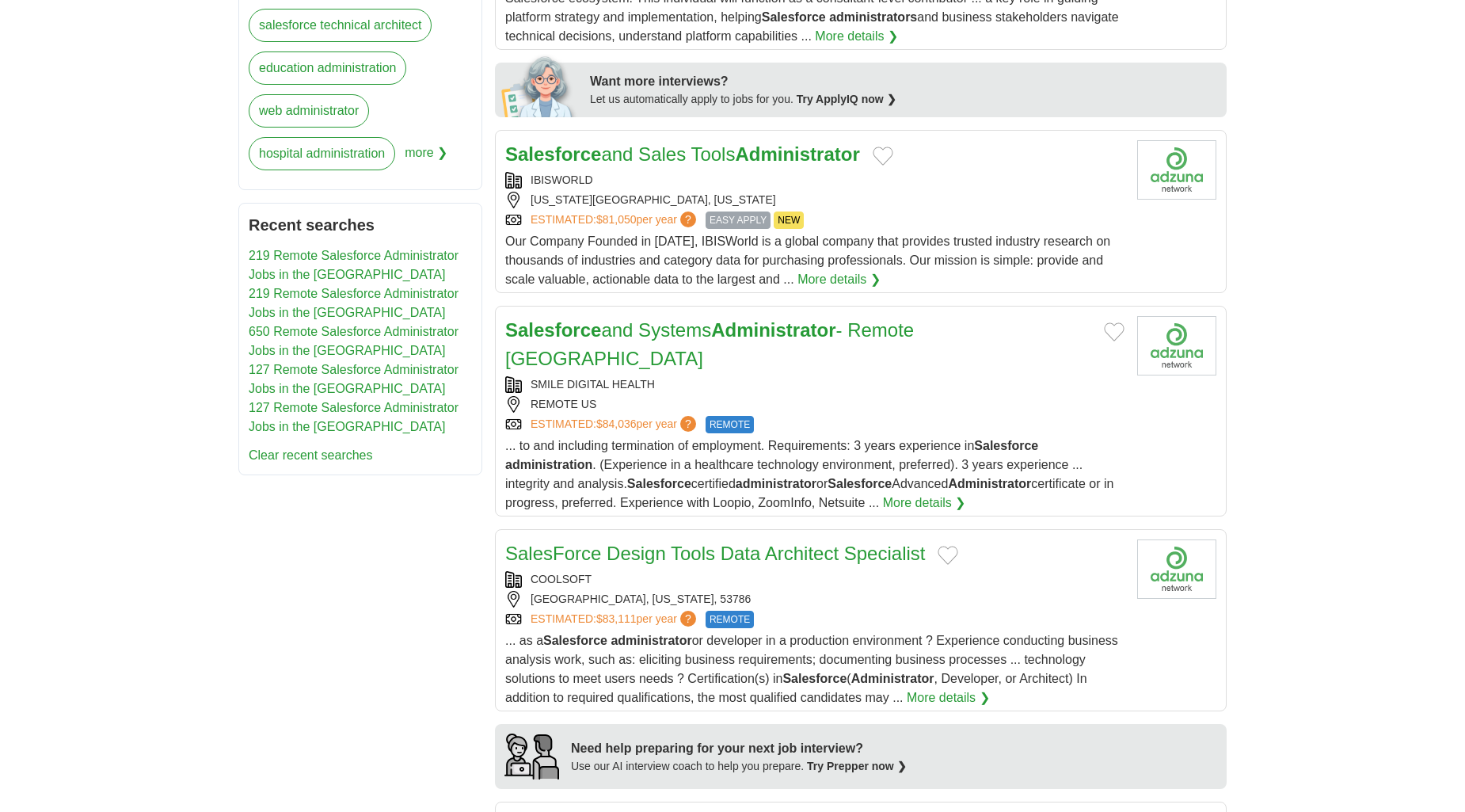
scroll to position [880, 0]
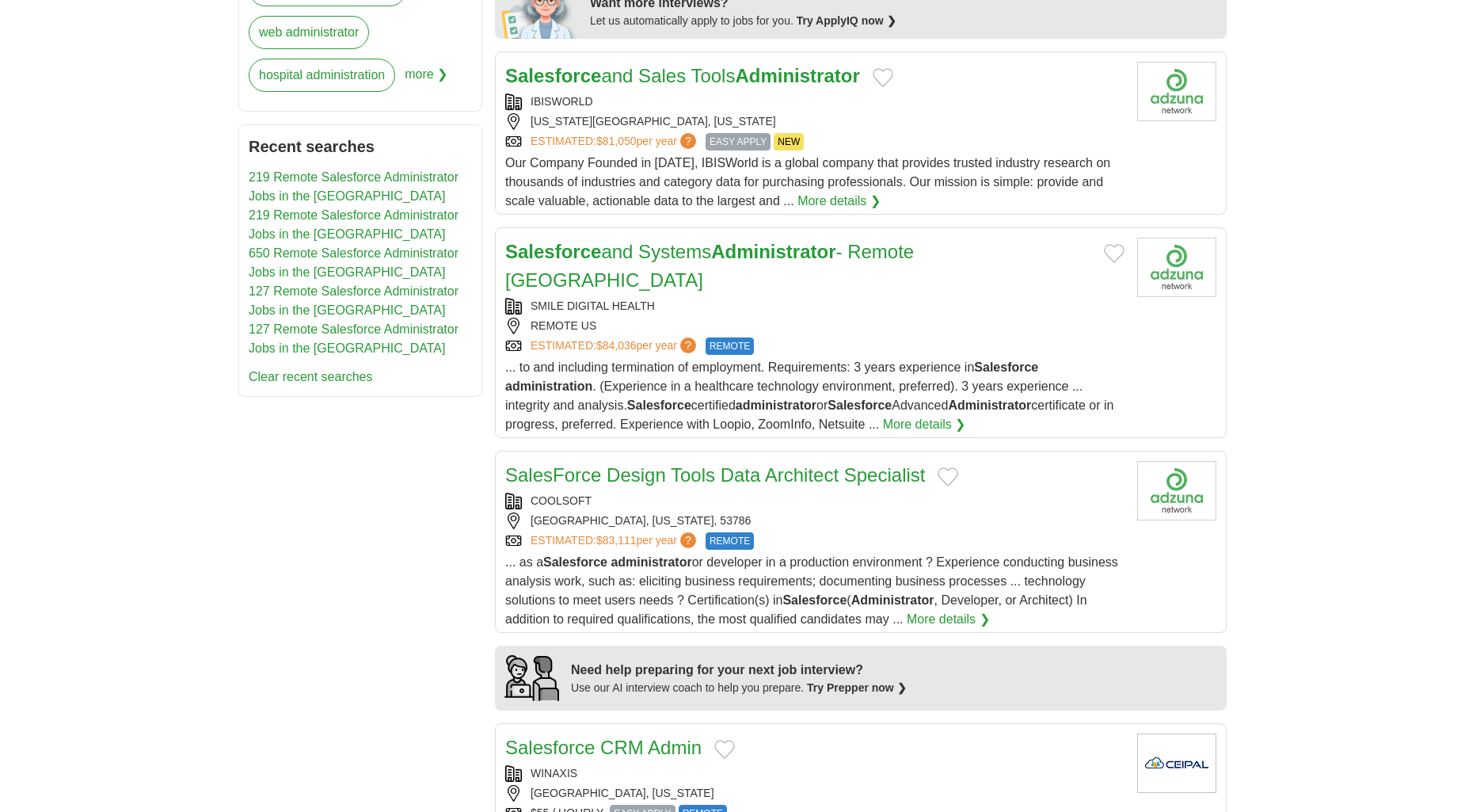
drag, startPoint x: 702, startPoint y: 228, endPoint x: 716, endPoint y: 239, distance: 17.8
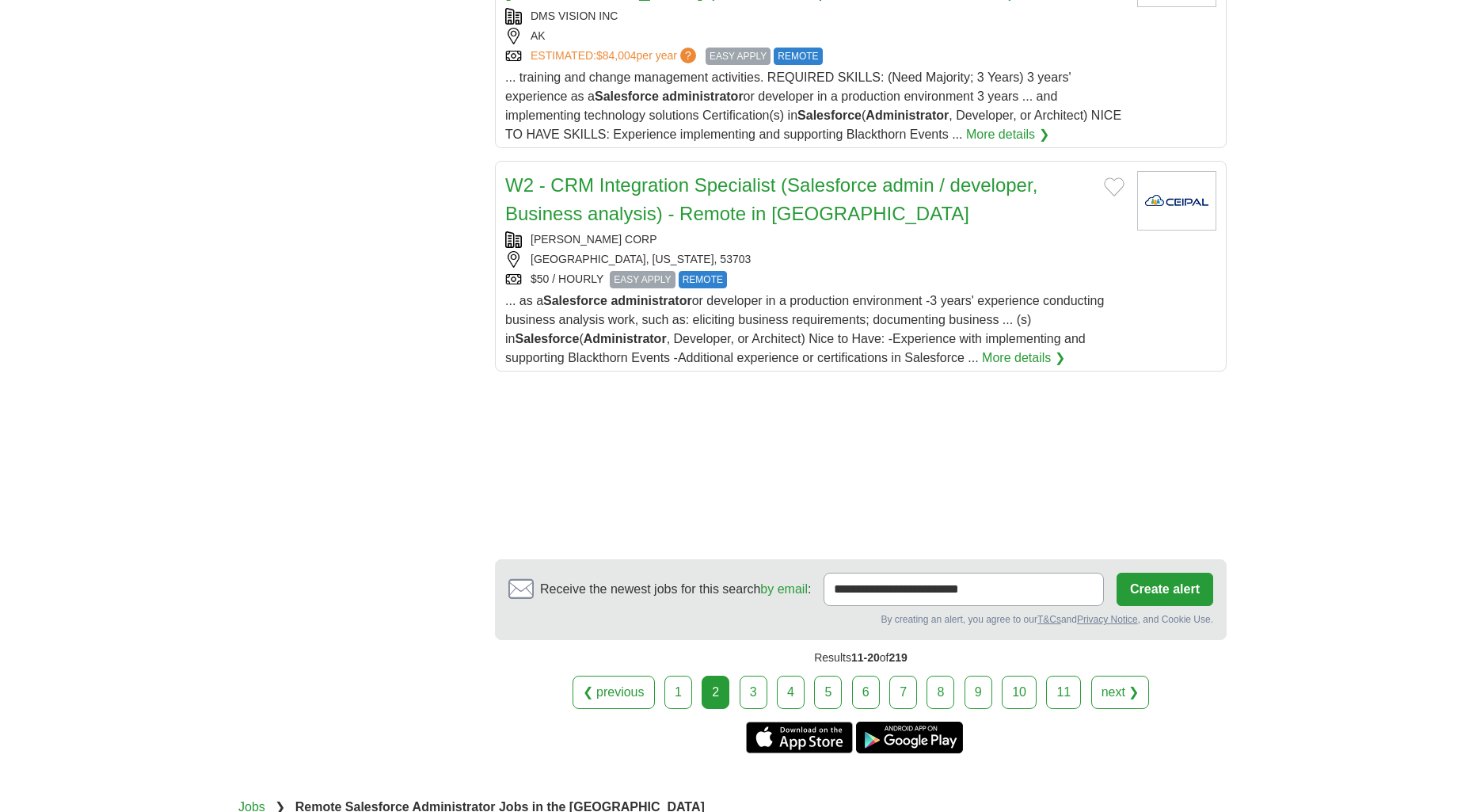
scroll to position [2198, 0]
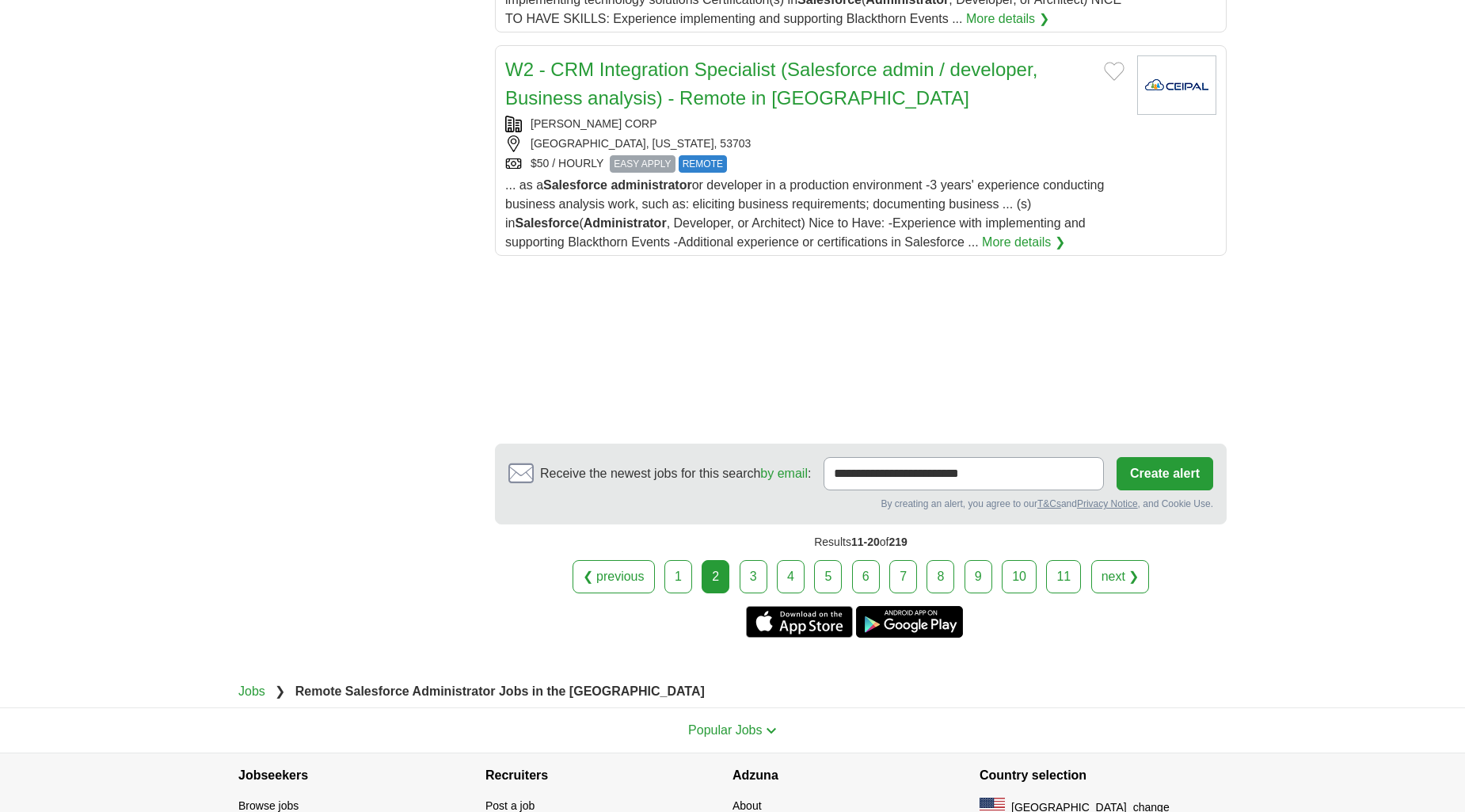
click at [757, 560] on link "3" at bounding box center [753, 576] width 28 height 33
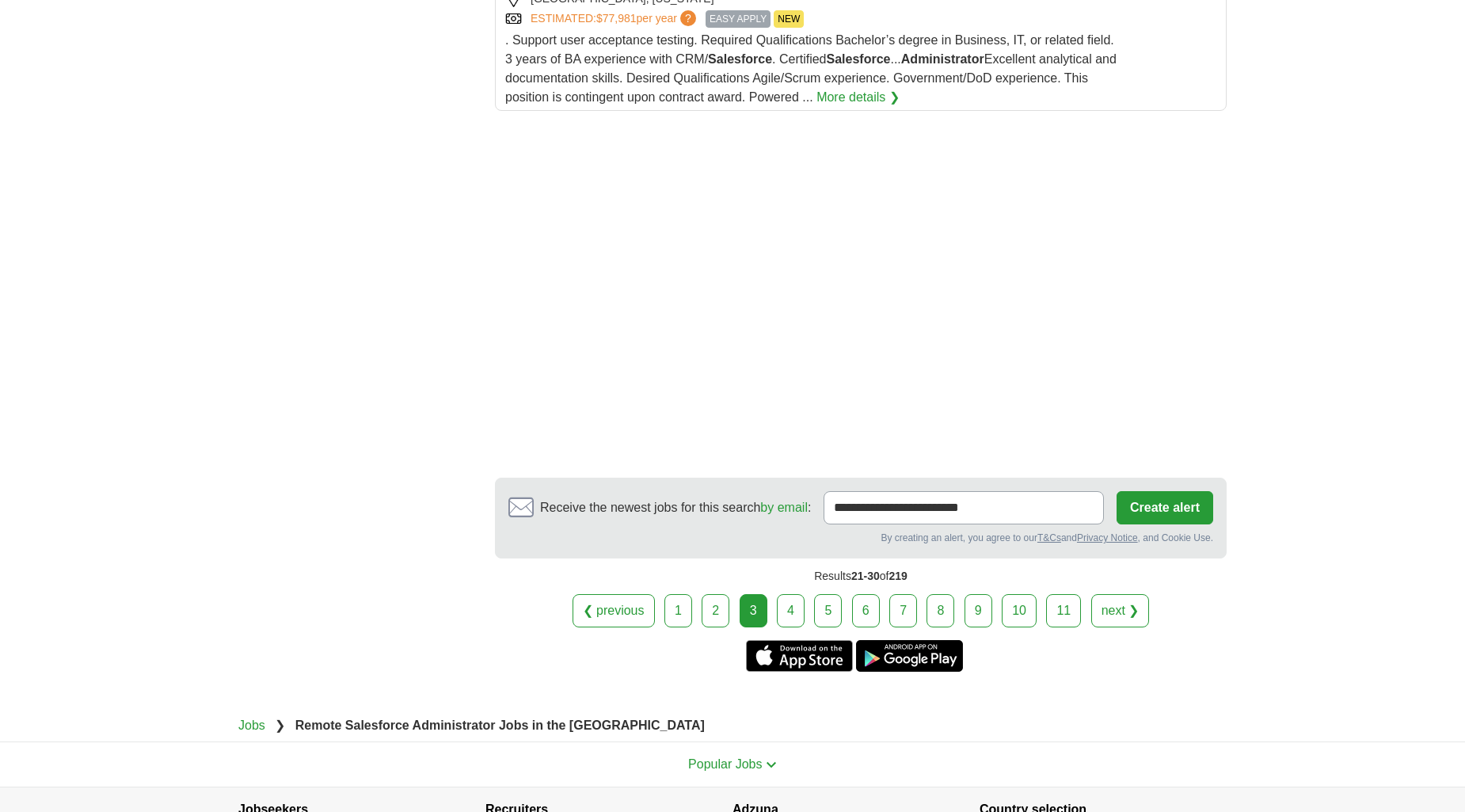
scroll to position [2287, 0]
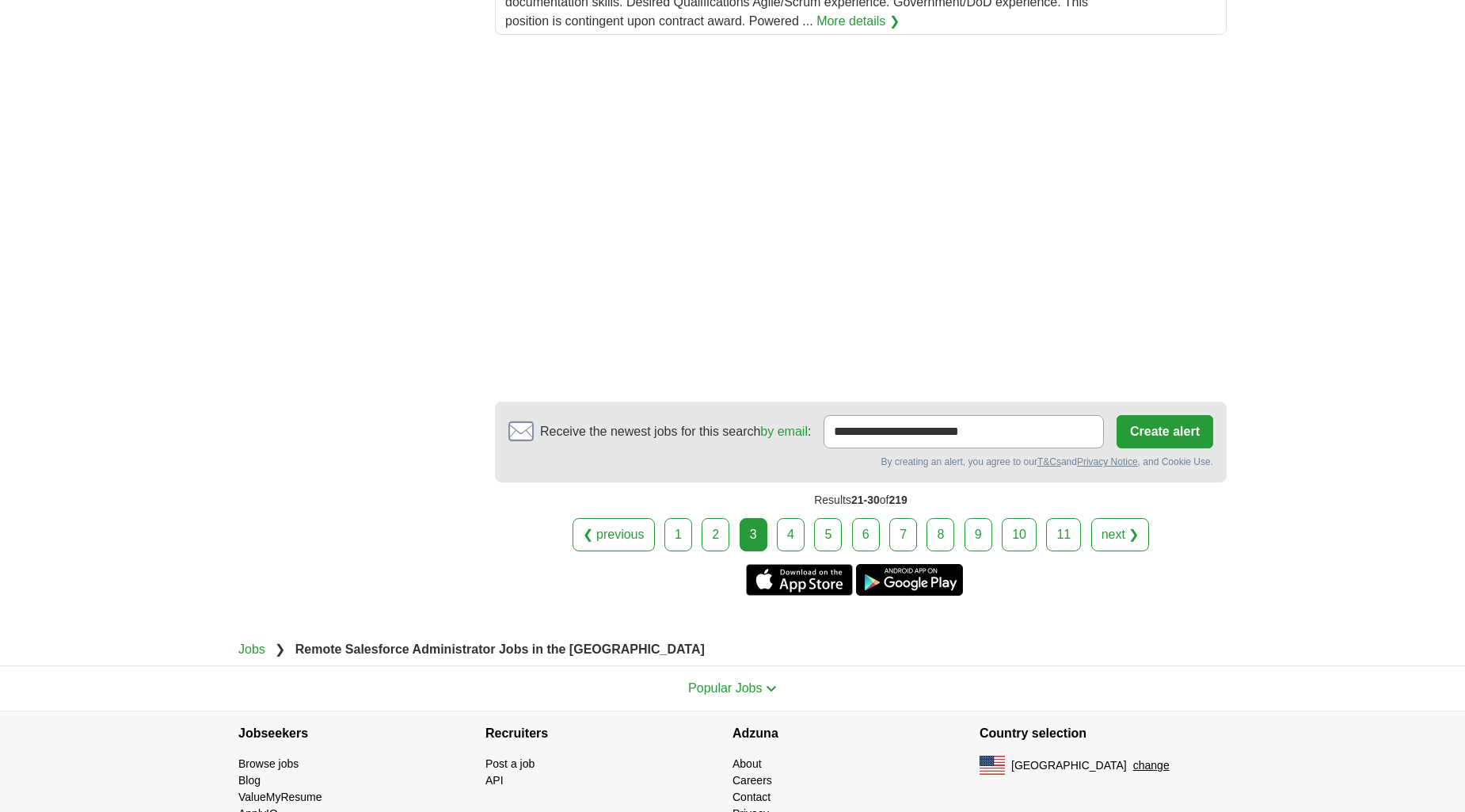
click at [796, 539] on link "4" at bounding box center [791, 534] width 28 height 33
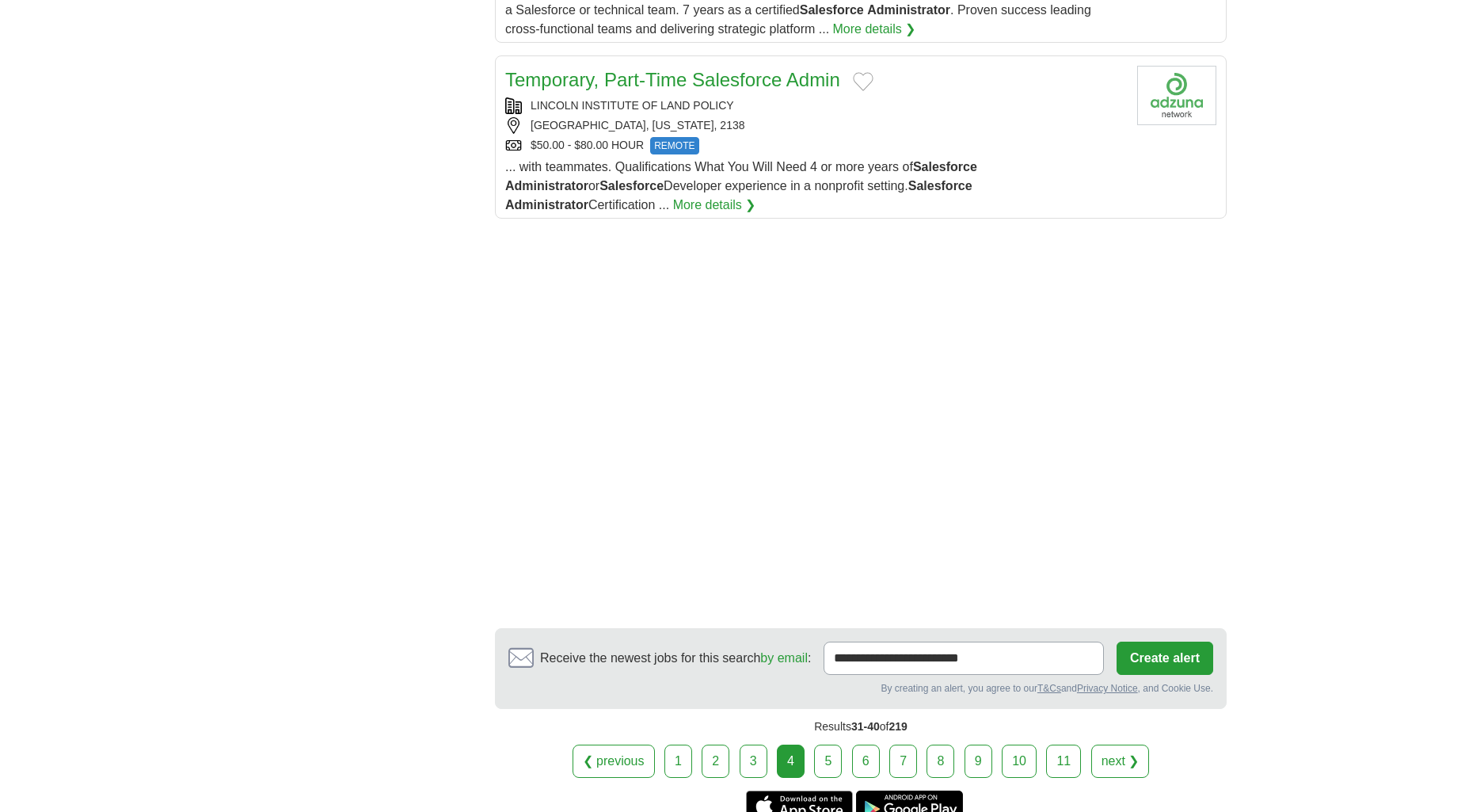
scroll to position [2198, 0]
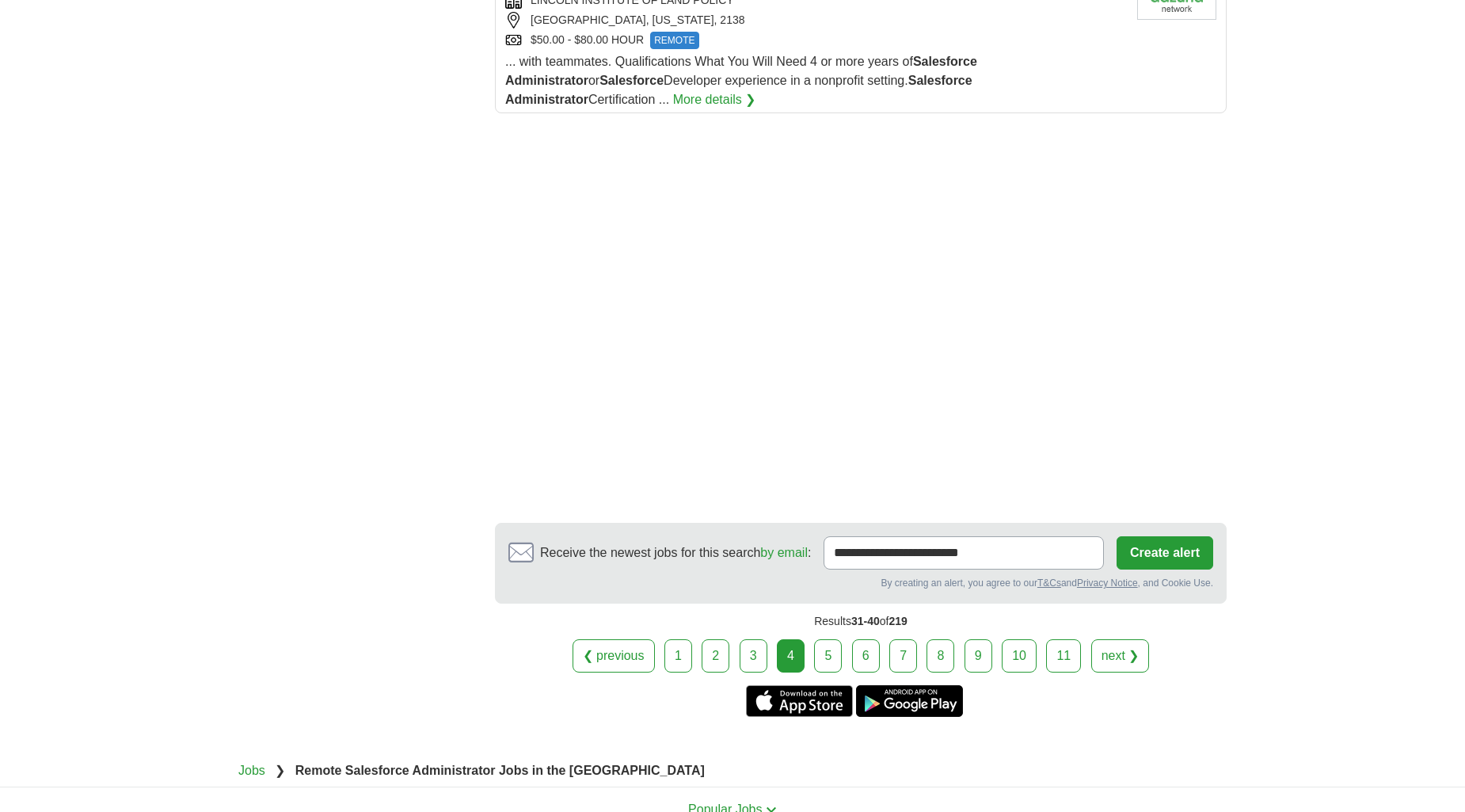
click at [836, 639] on link "5" at bounding box center [828, 655] width 28 height 33
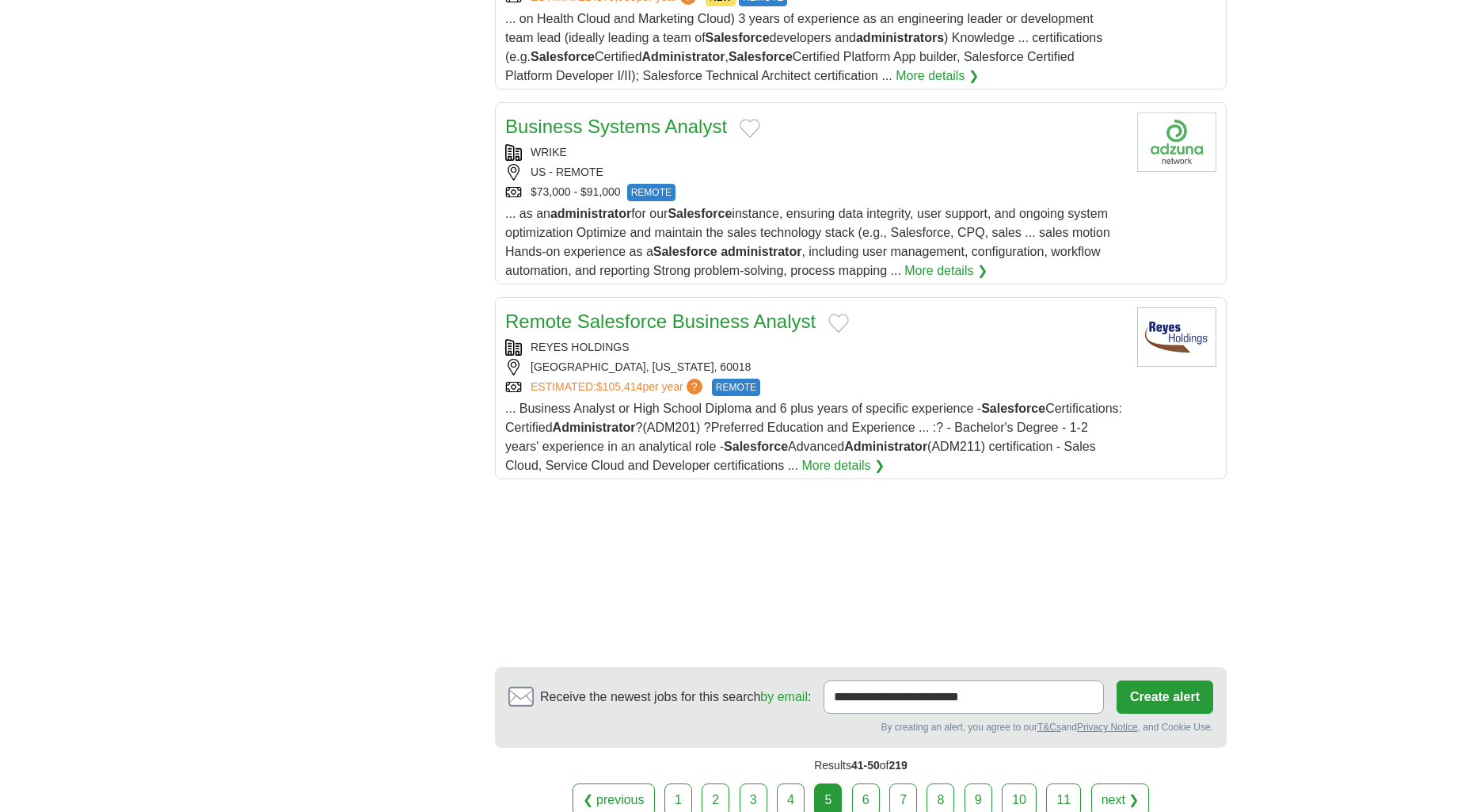
scroll to position [1759, 0]
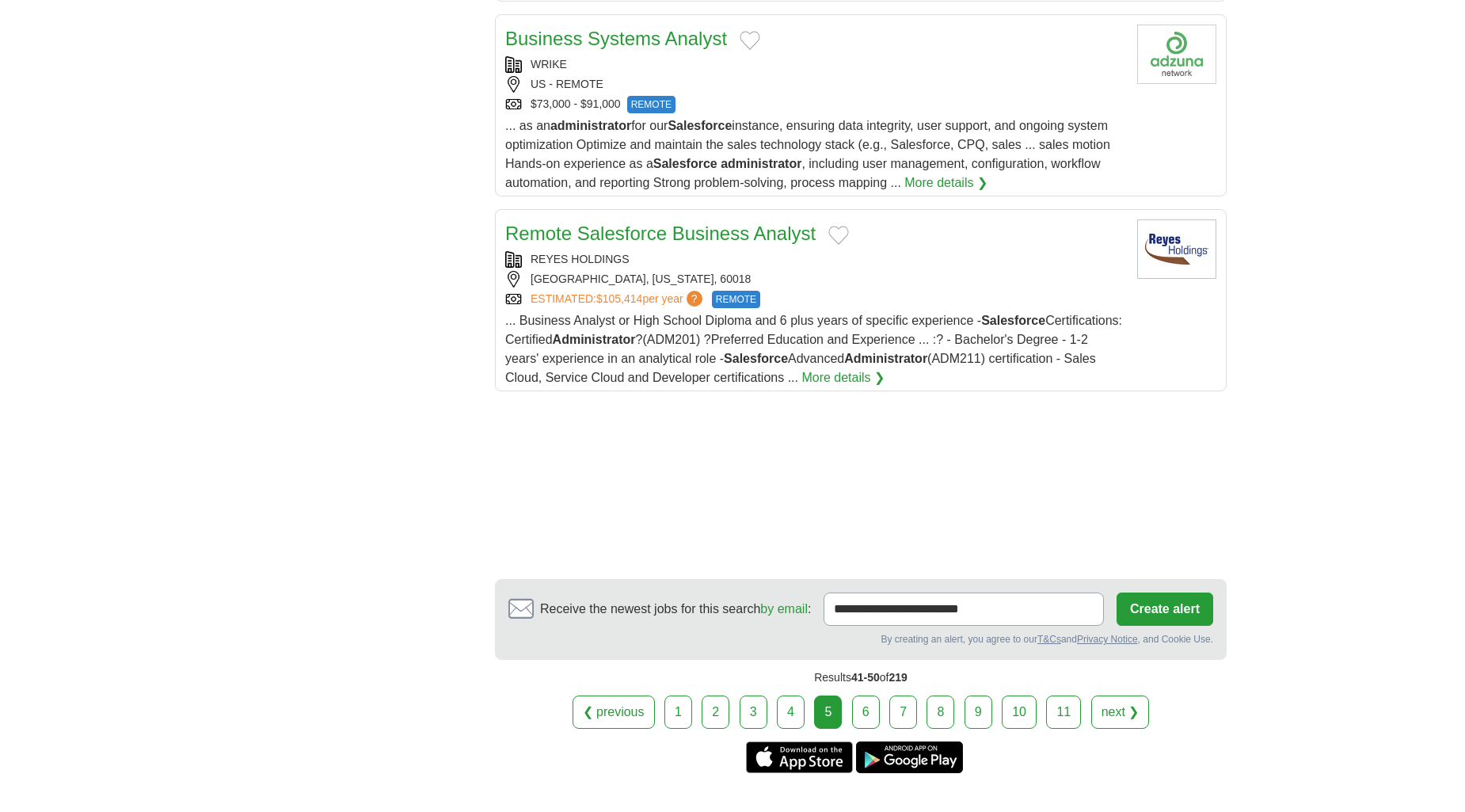
click at [857, 695] on link "6" at bounding box center [866, 712] width 28 height 33
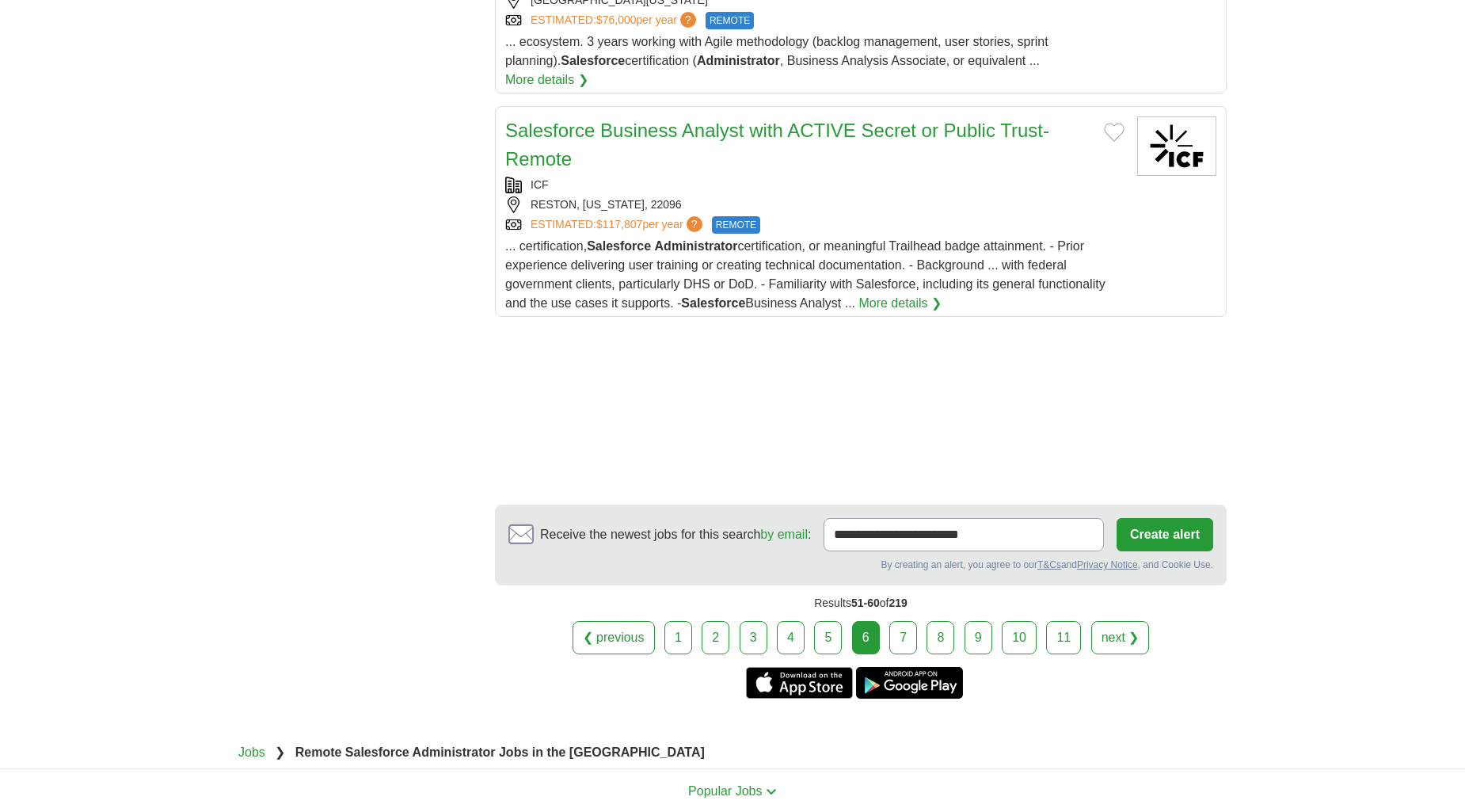
scroll to position [1935, 0]
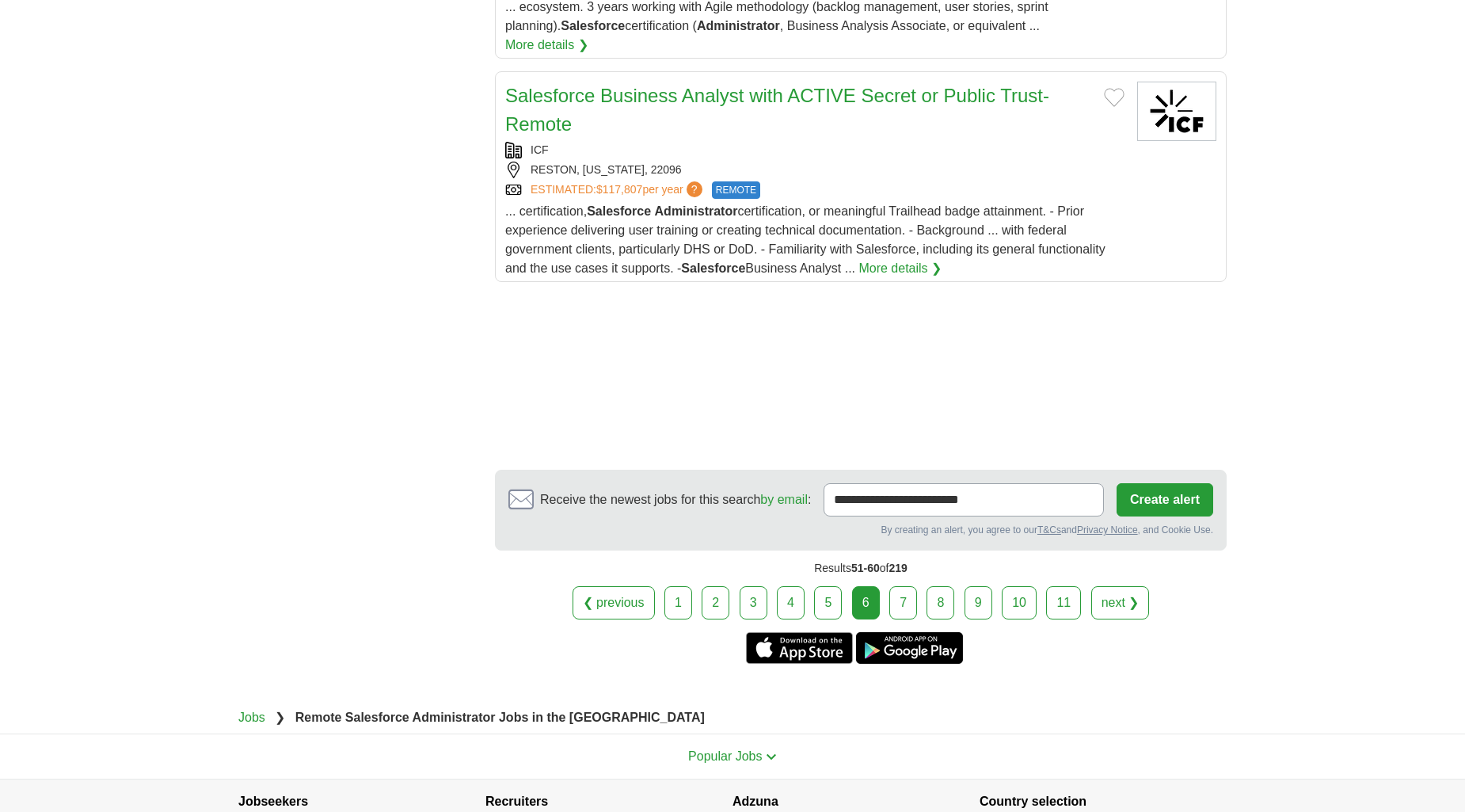
click at [920, 586] on div "❮ previous 1 2 3 4 5 6 7 8 9" at bounding box center [861, 602] width 732 height 33
click at [911, 586] on link "7" at bounding box center [903, 602] width 28 height 33
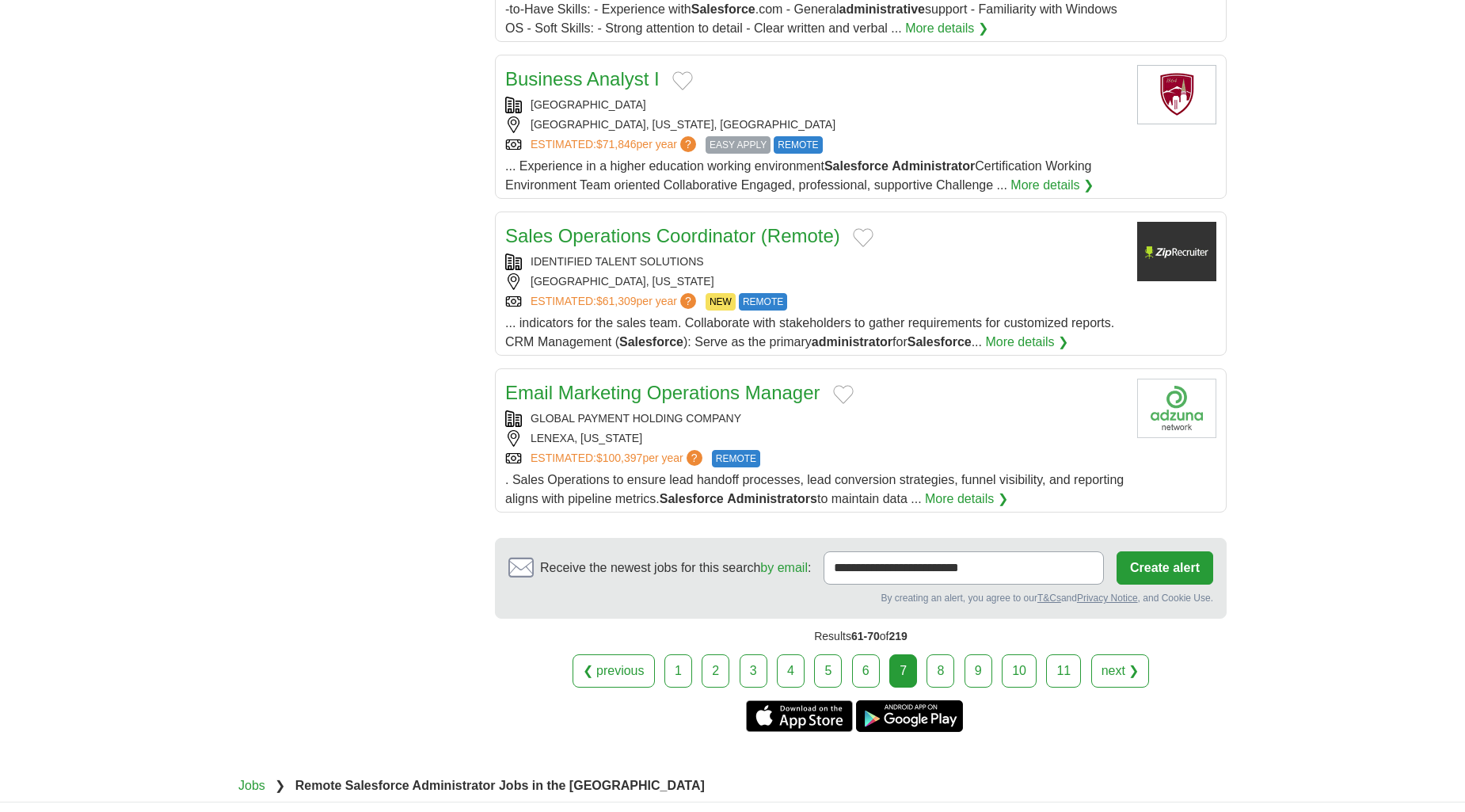
scroll to position [1672, 0]
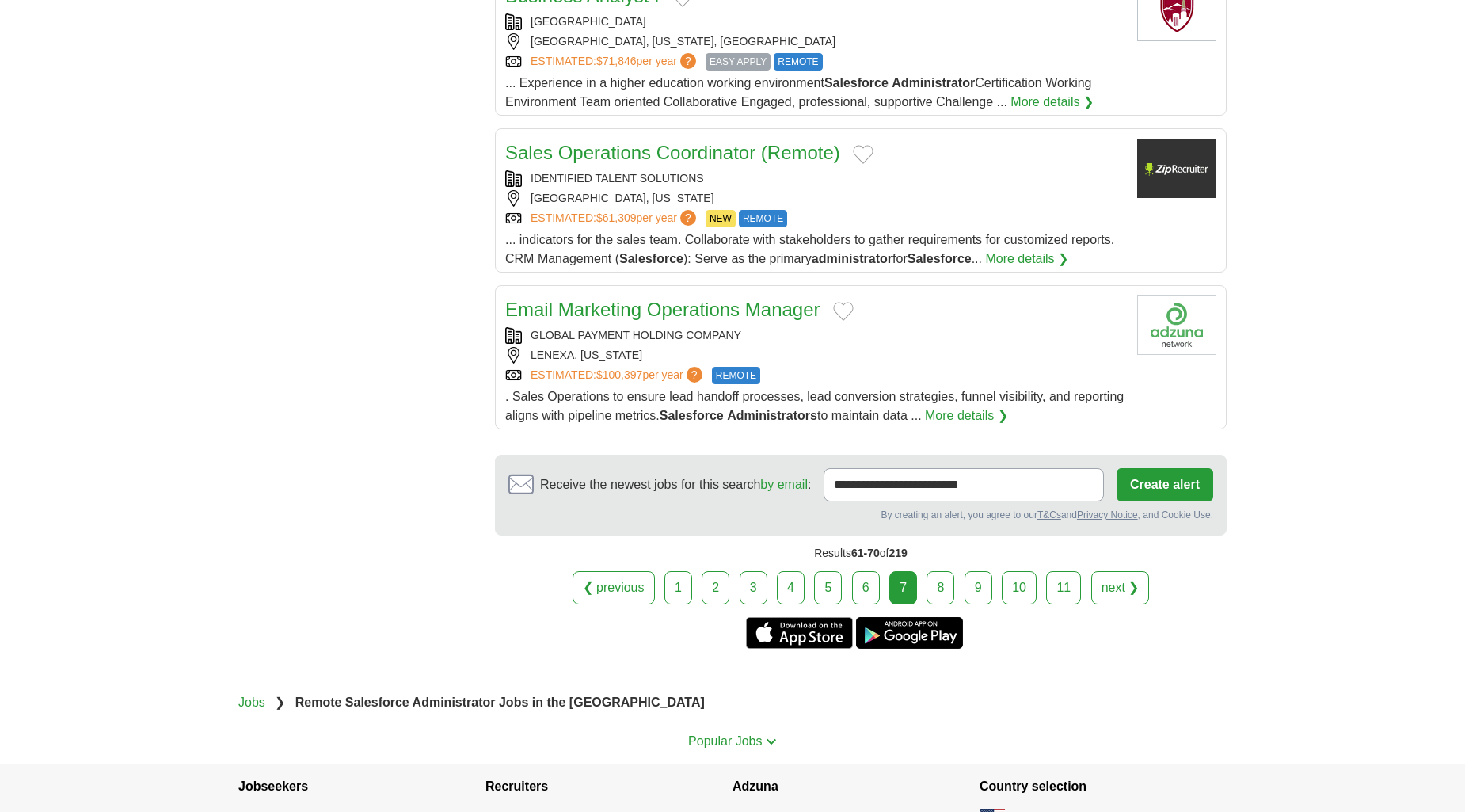
click at [927, 583] on link "8" at bounding box center [940, 587] width 28 height 33
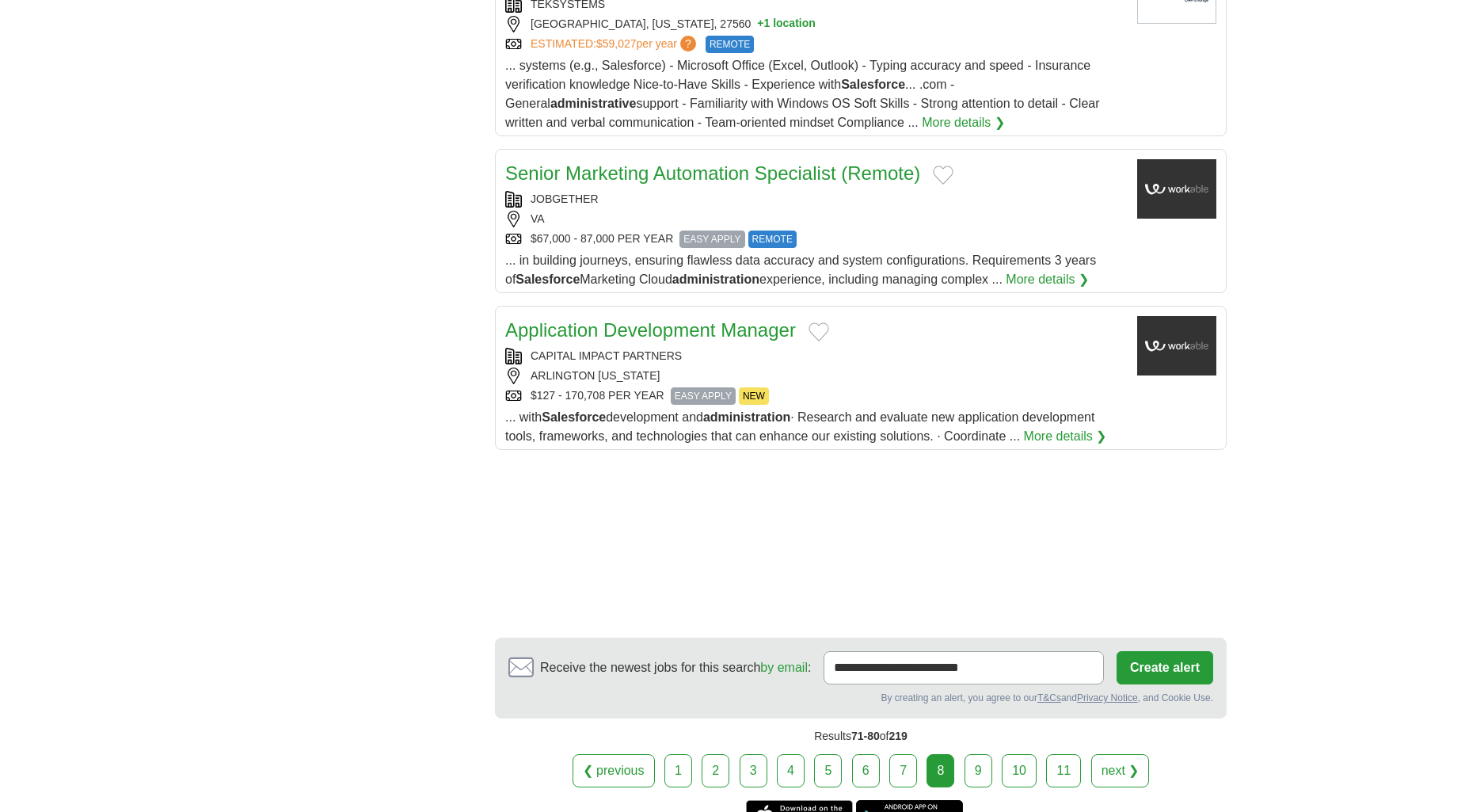
scroll to position [1847, 0]
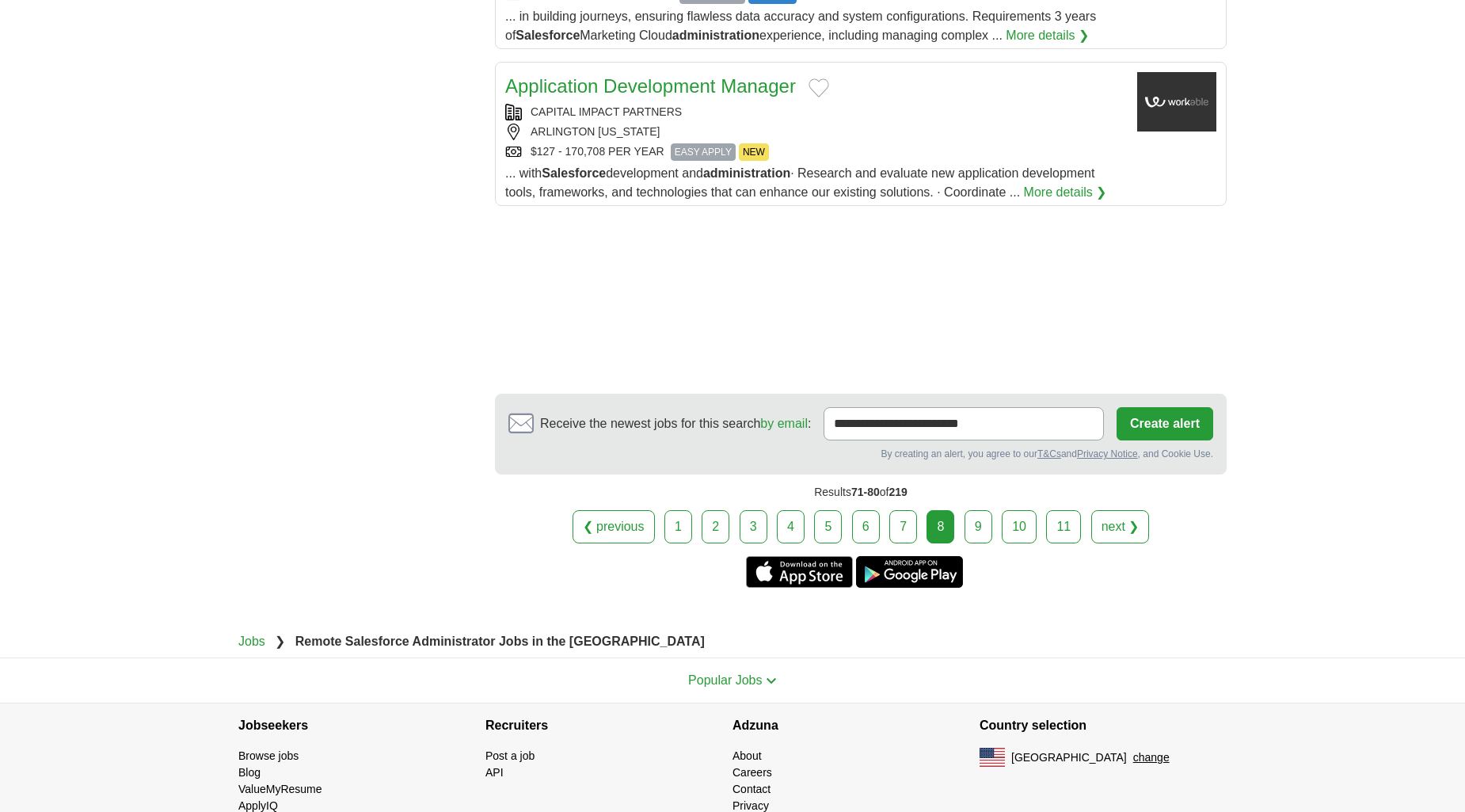
click at [982, 510] on link "9" at bounding box center [979, 527] width 28 height 33
